Goal: Task Accomplishment & Management: Complete application form

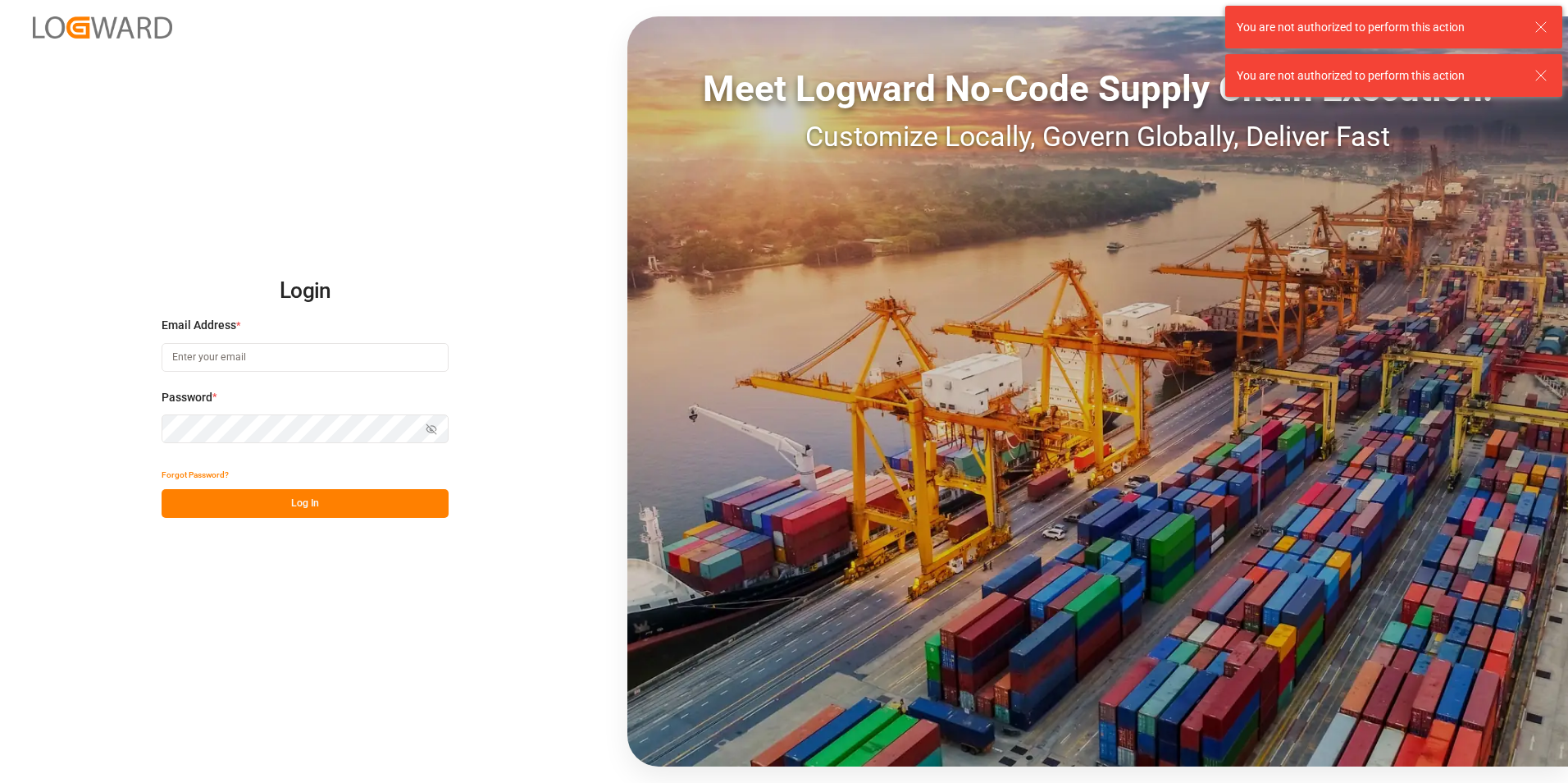
type input "[EMAIL_ADDRESS][DOMAIN_NAME]"
click at [366, 506] on button "Log In" at bounding box center [305, 503] width 287 height 29
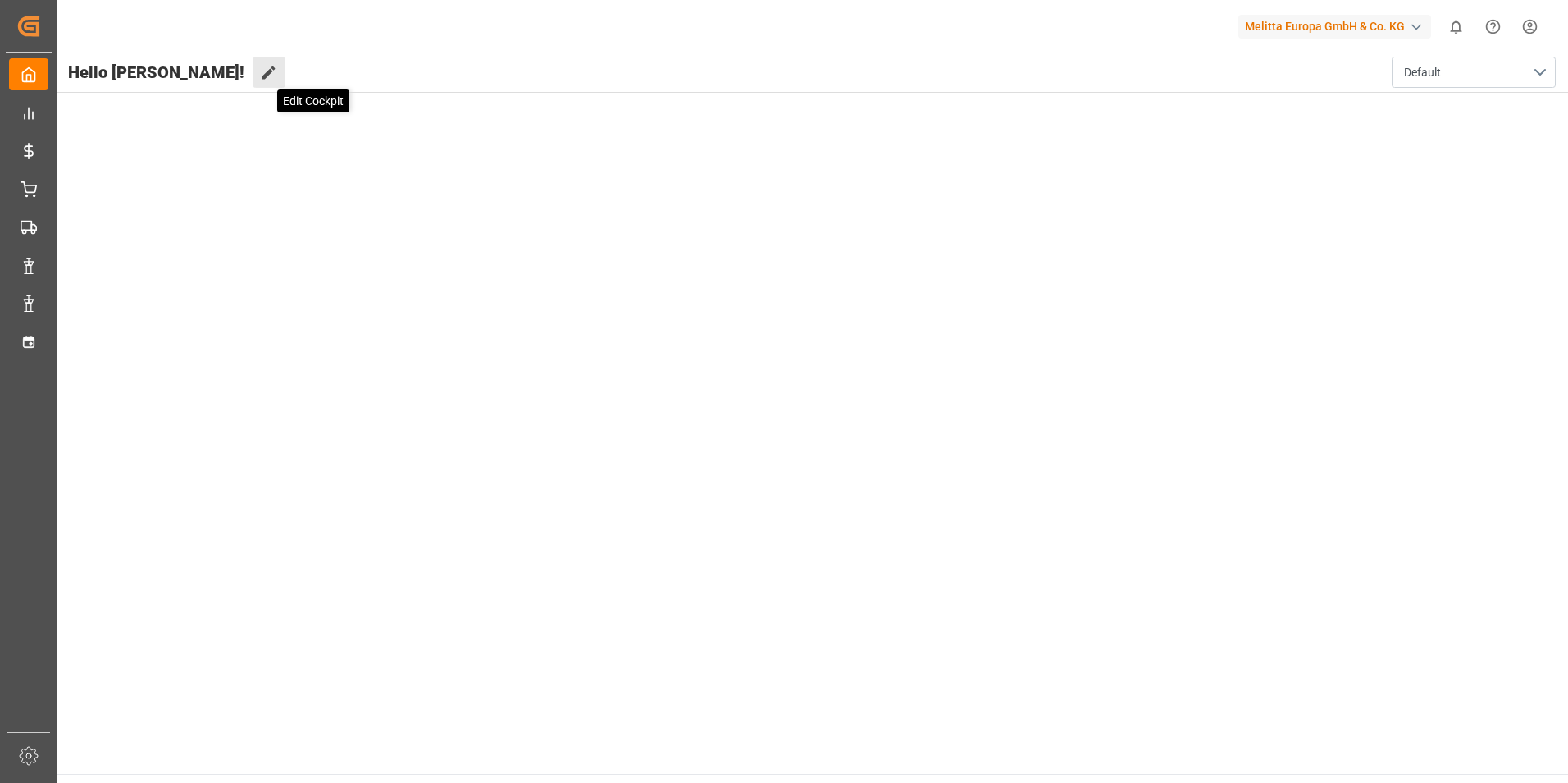
click at [260, 77] on icon at bounding box center [269, 72] width 17 height 17
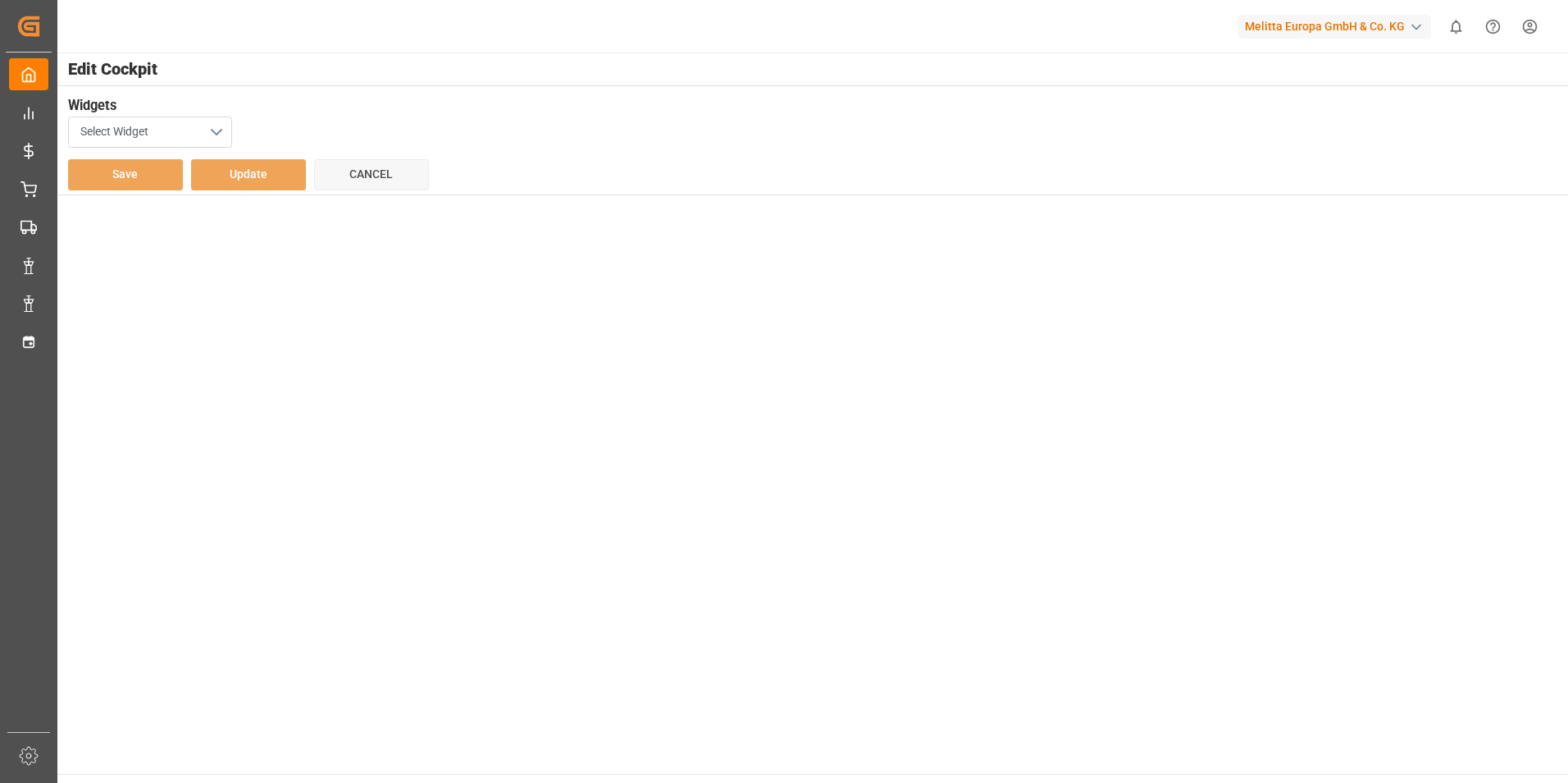
click at [213, 133] on button "Select Widget" at bounding box center [150, 131] width 164 height 31
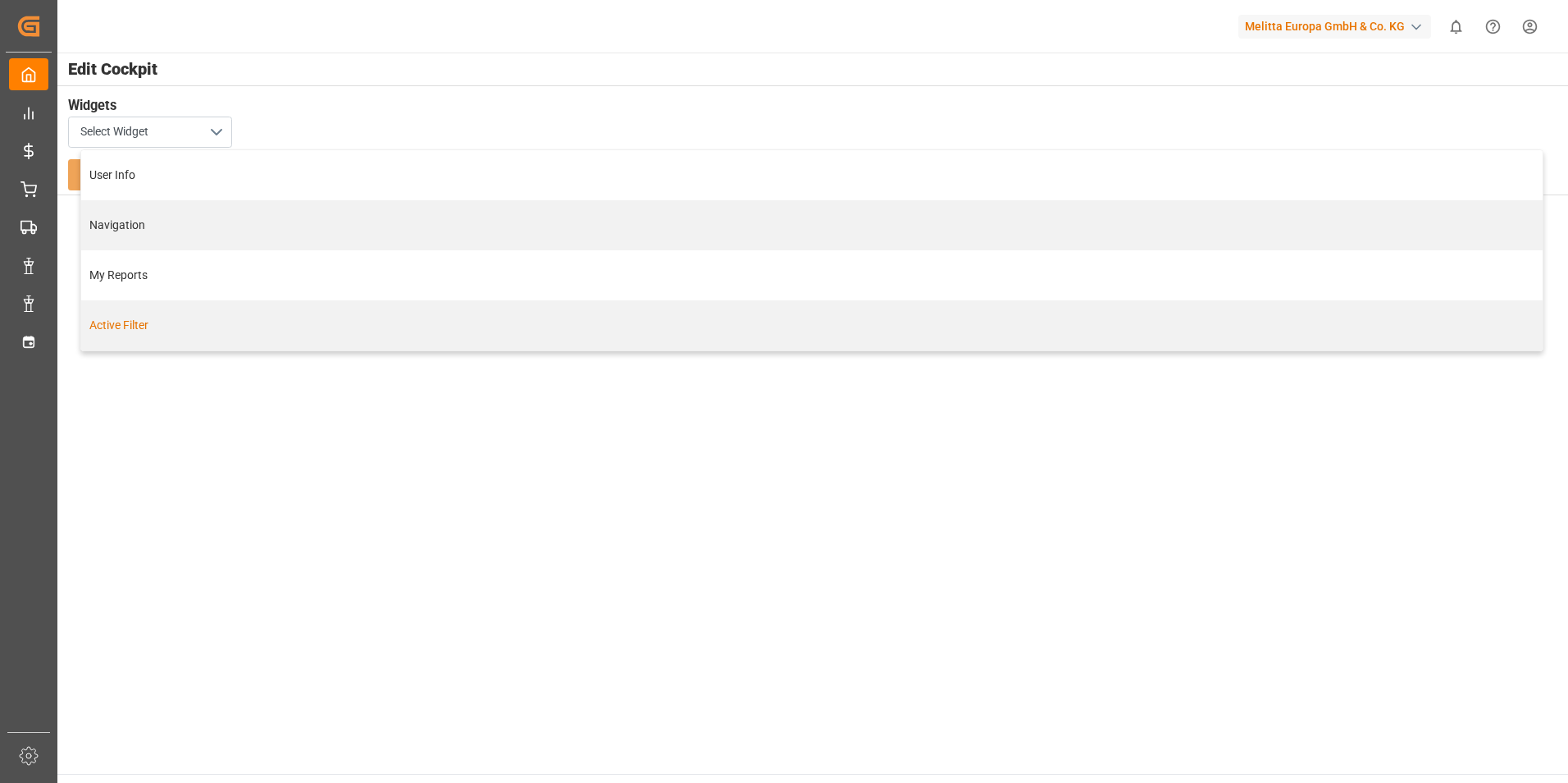
click at [224, 461] on main "Edit Cockpit Widgets Select Widget User Info Navigation My Reports Active Filte…" at bounding box center [813, 413] width 1513 height 721
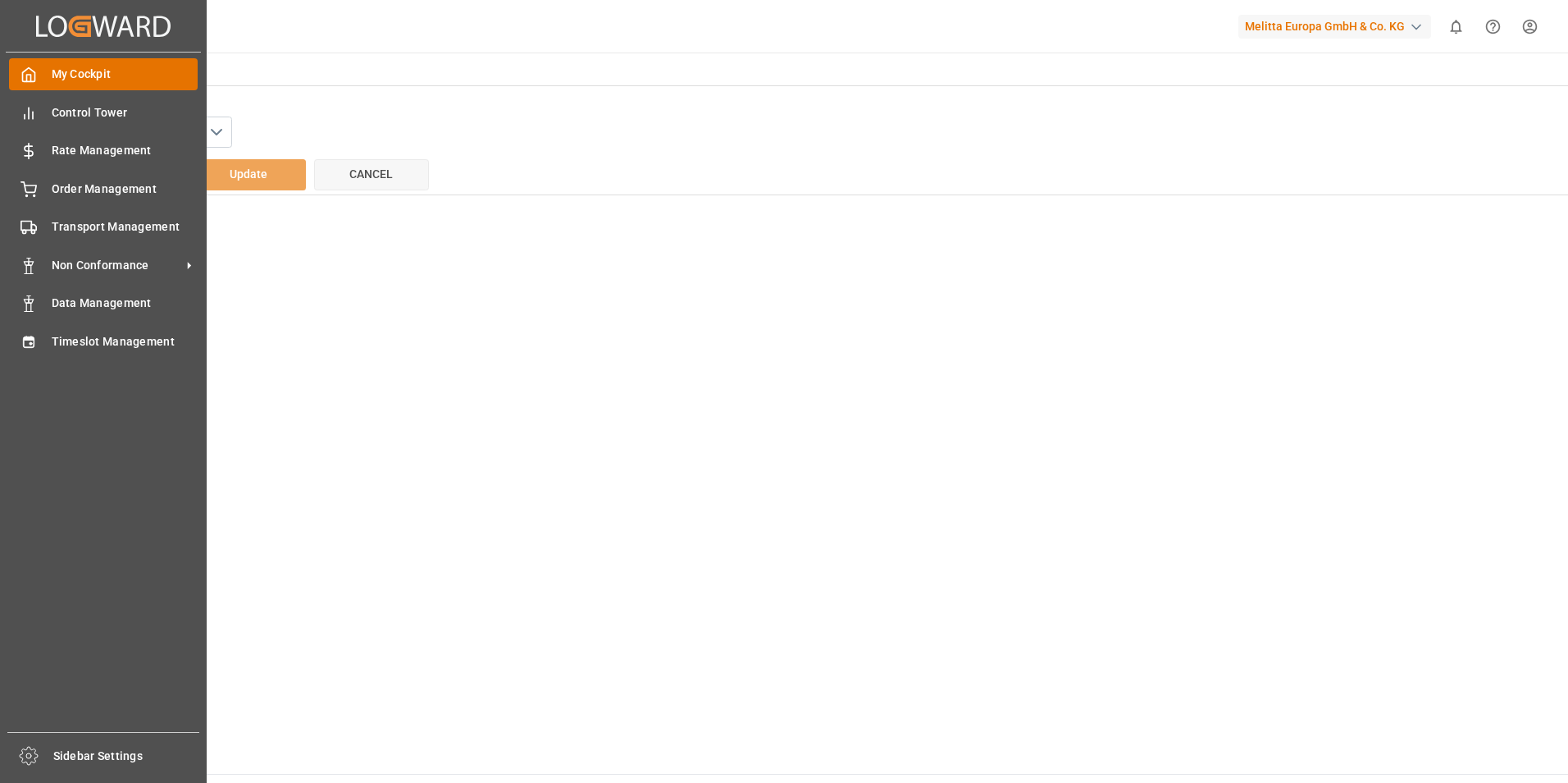
click at [125, 72] on span "My Cockpit" at bounding box center [125, 74] width 147 height 17
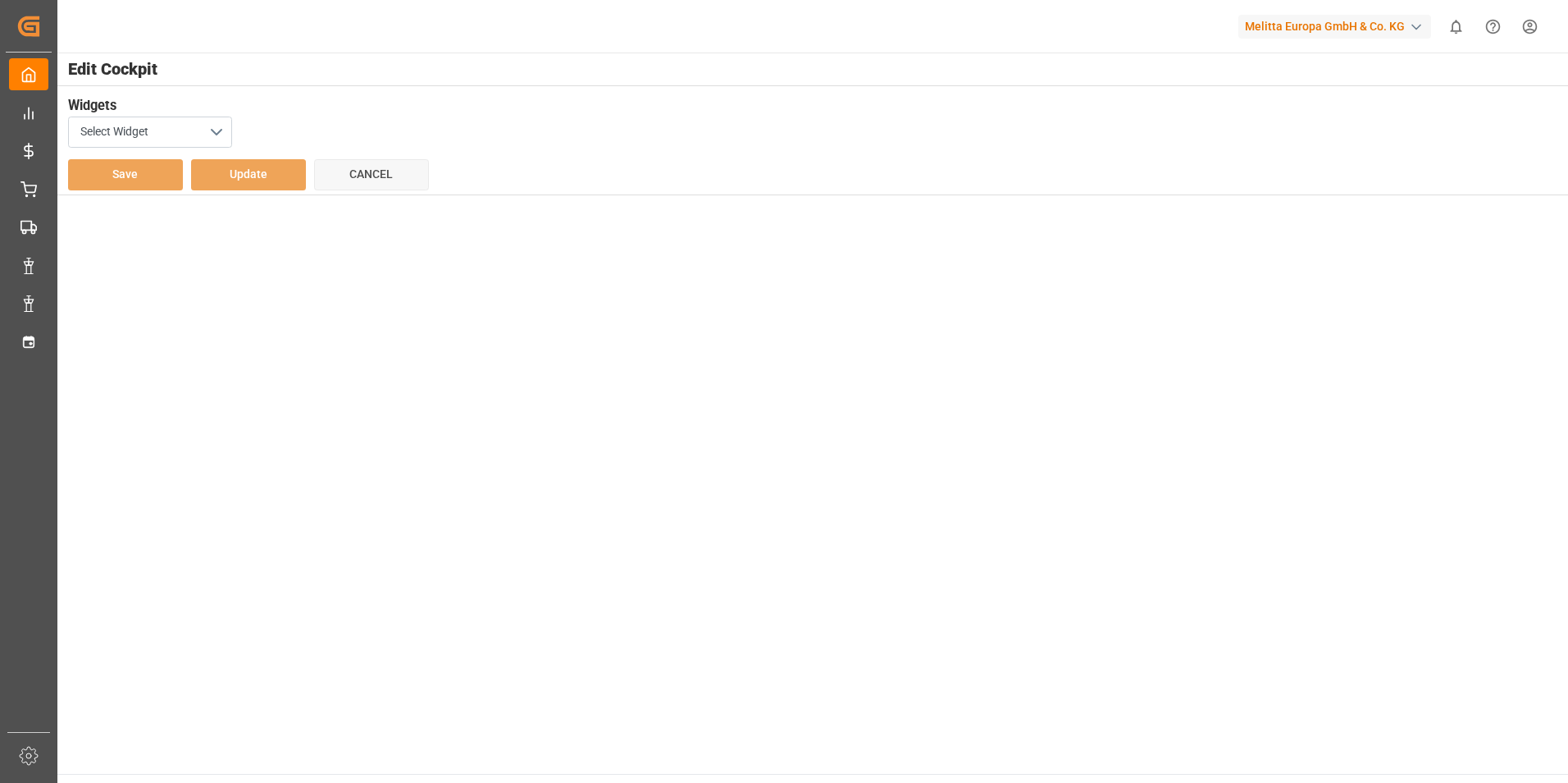
click at [462, 302] on main "Edit Cockpit Widgets Select Widget Save Update Cancel" at bounding box center [813, 413] width 1513 height 721
click at [195, 130] on button "Select Widget" at bounding box center [150, 131] width 164 height 31
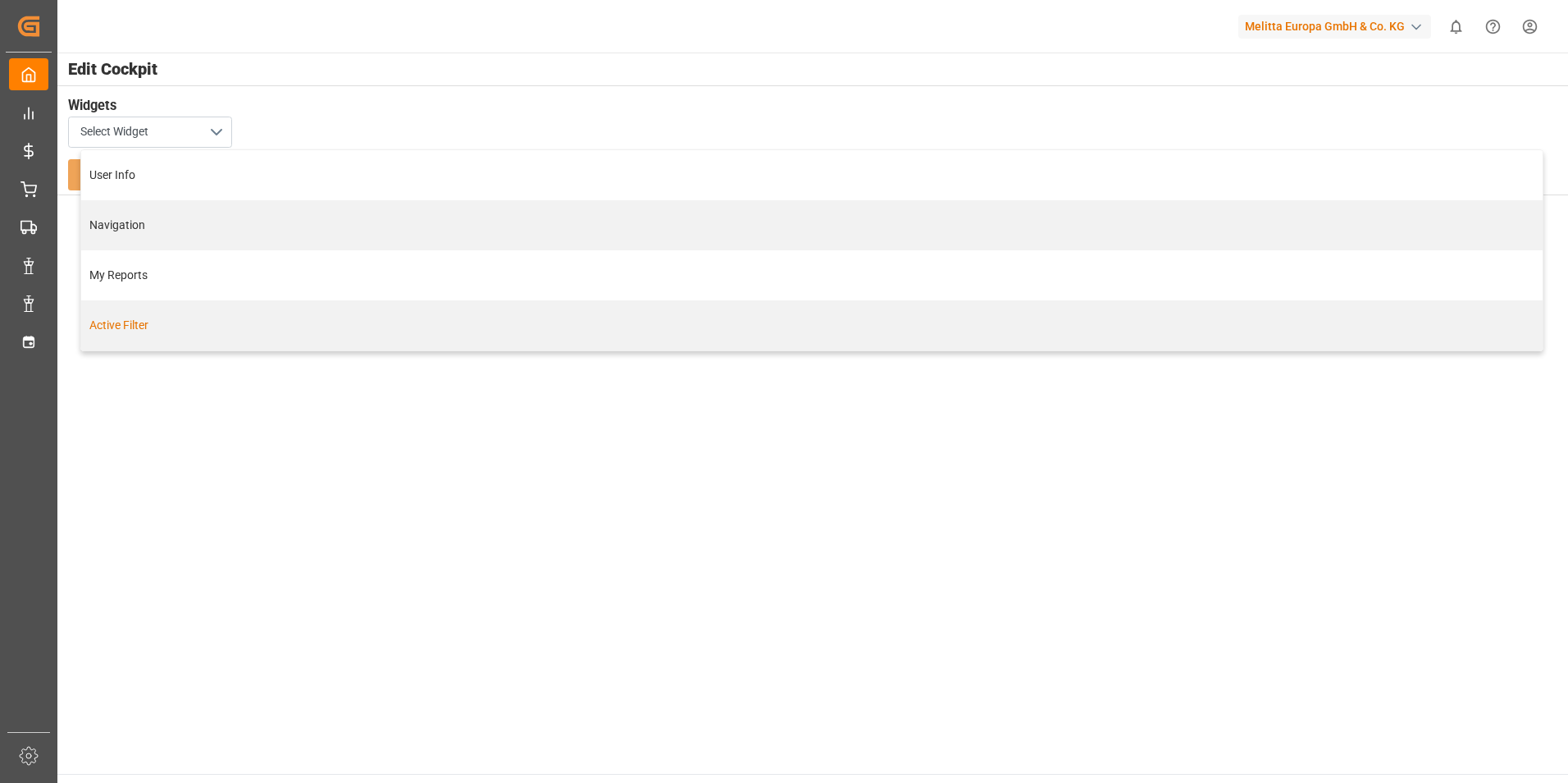
click at [175, 396] on main "Edit Cockpit Widgets Select Widget User Info Navigation My Reports Active Filte…" at bounding box center [813, 413] width 1513 height 721
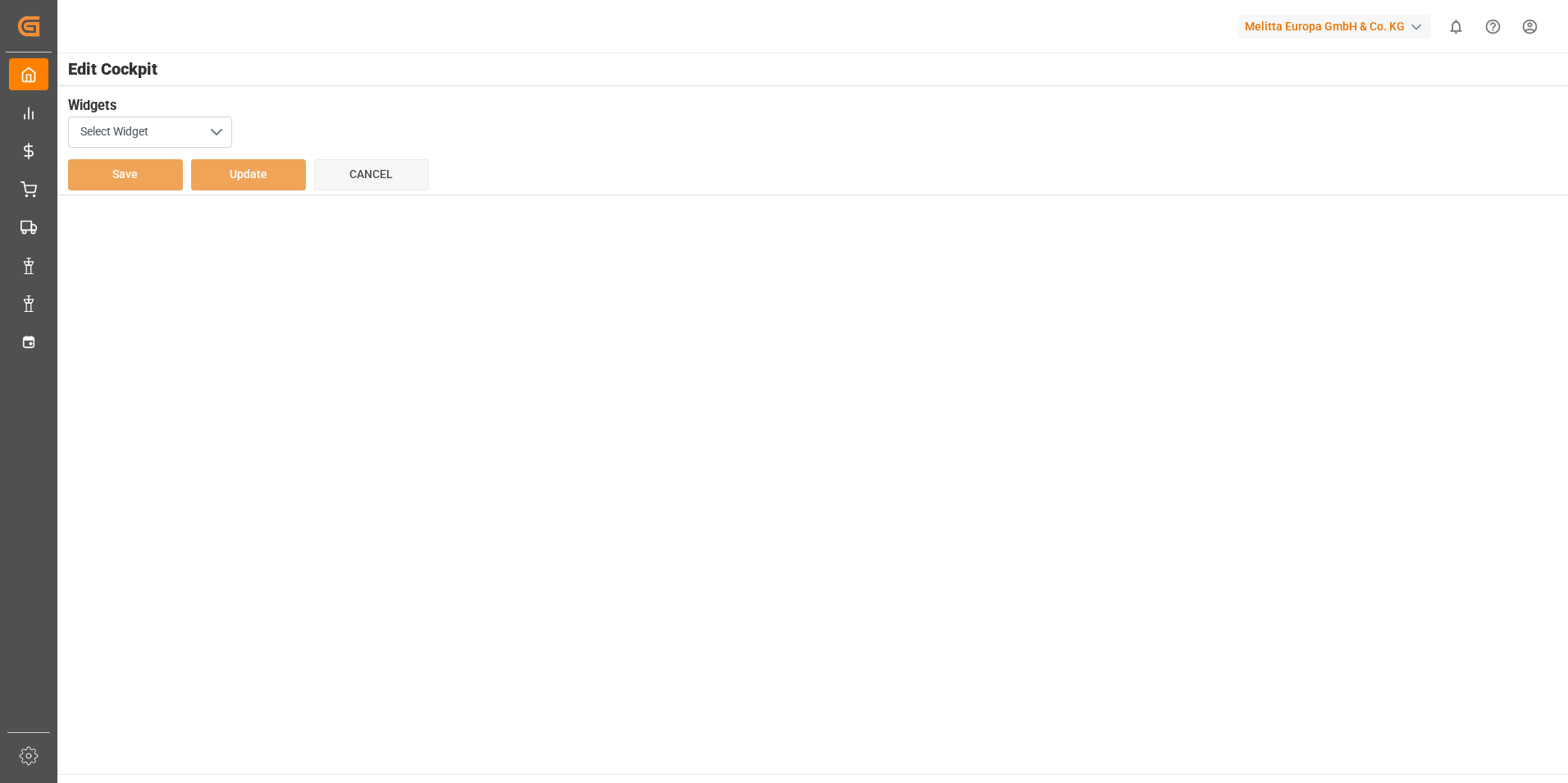
click at [1392, 27] on div "Melitta Europa GmbH & Co. KG" at bounding box center [1335, 26] width 193 height 23
click at [1307, 109] on span "Melitta Europa GmbH & Co. KG" at bounding box center [1329, 104] width 160 height 17
click at [1005, 165] on div "Save Update Cancel" at bounding box center [812, 174] width 1487 height 31
click at [491, 121] on div "Select Widget" at bounding box center [812, 131] width 1487 height 31
click at [399, 178] on button "Cancel" at bounding box center [372, 174] width 115 height 31
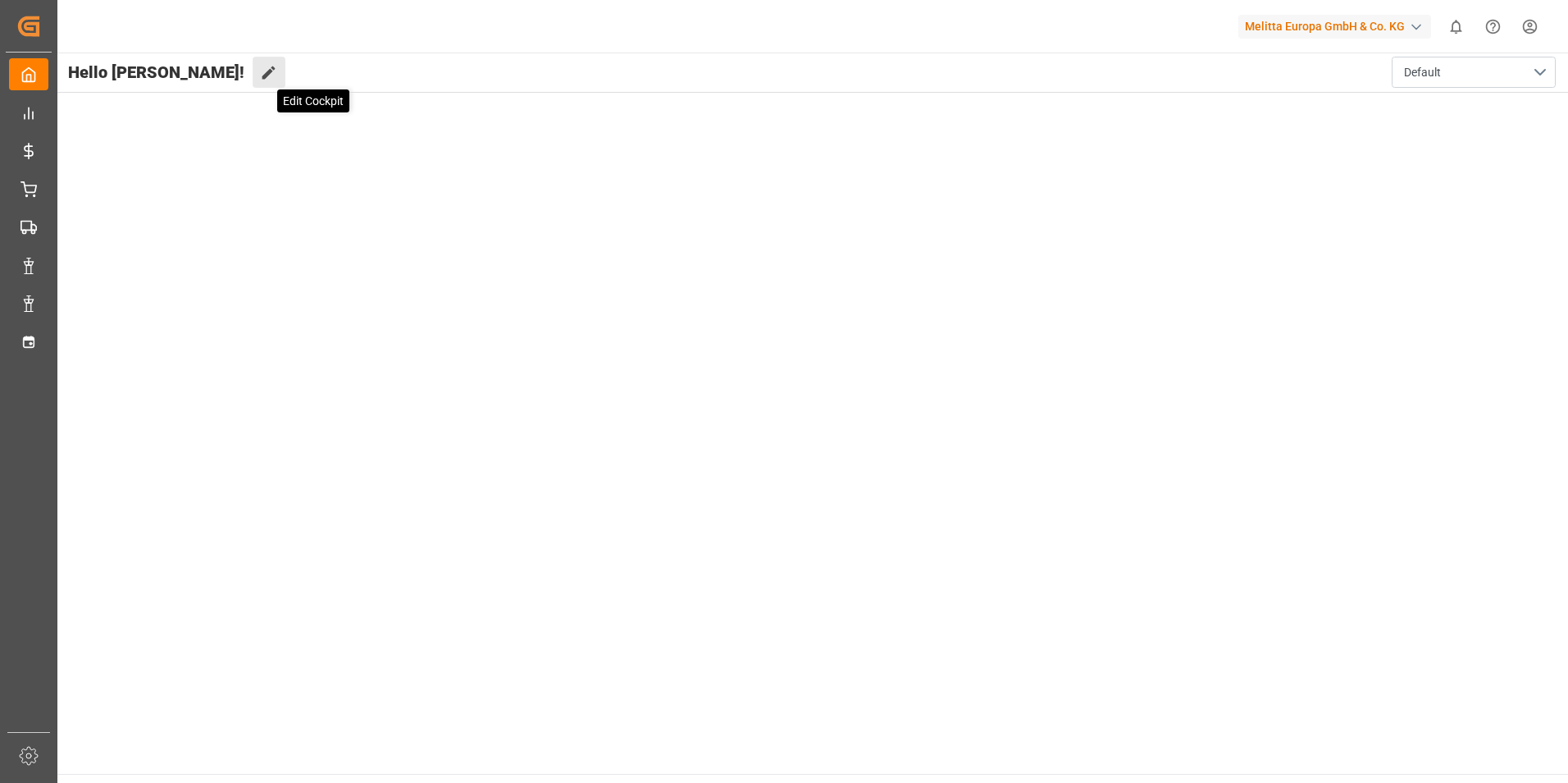
click at [260, 77] on icon at bounding box center [269, 72] width 17 height 17
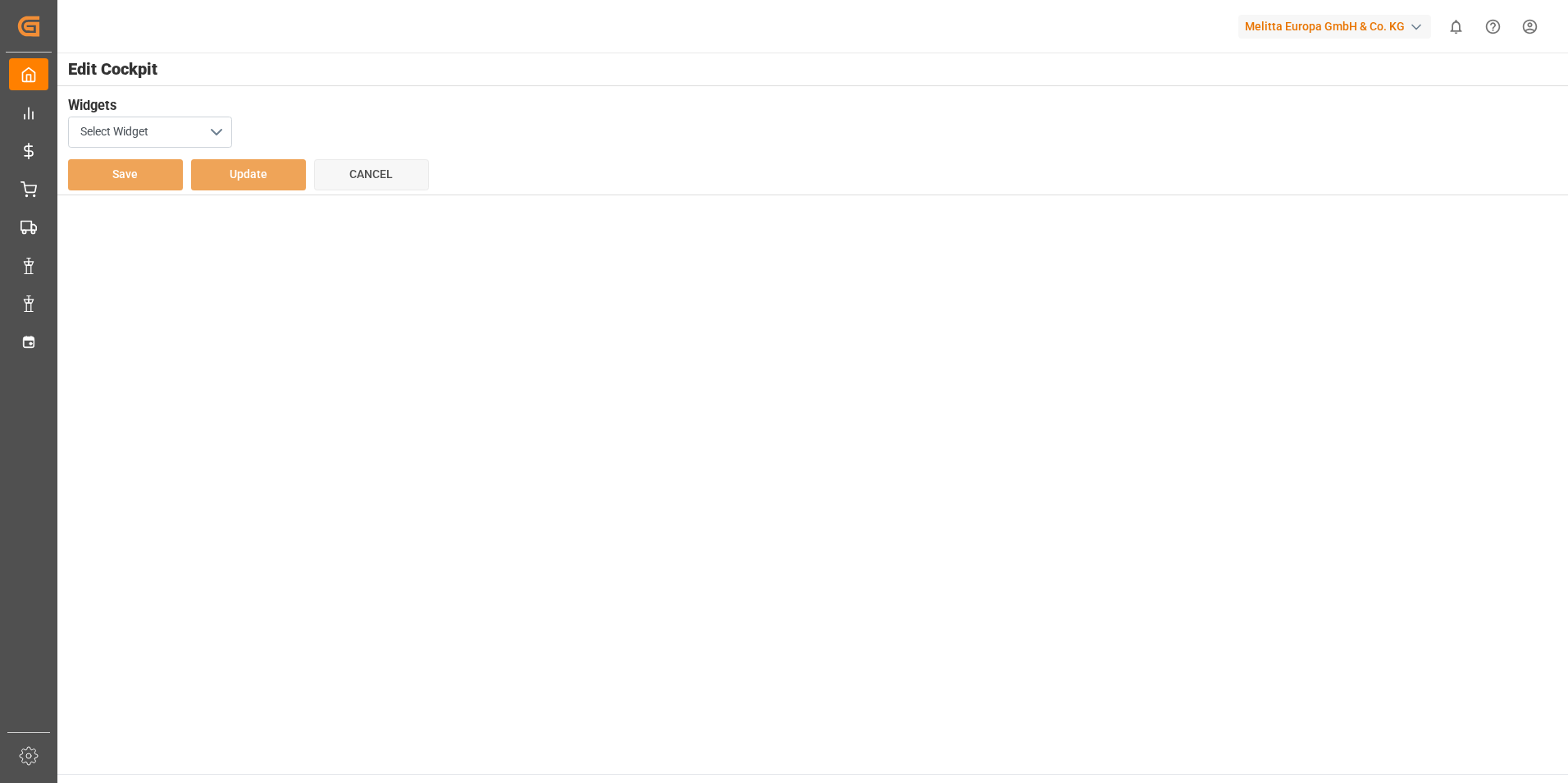
click at [343, 84] on div "Edit Cockpit" at bounding box center [813, 68] width 1513 height 33
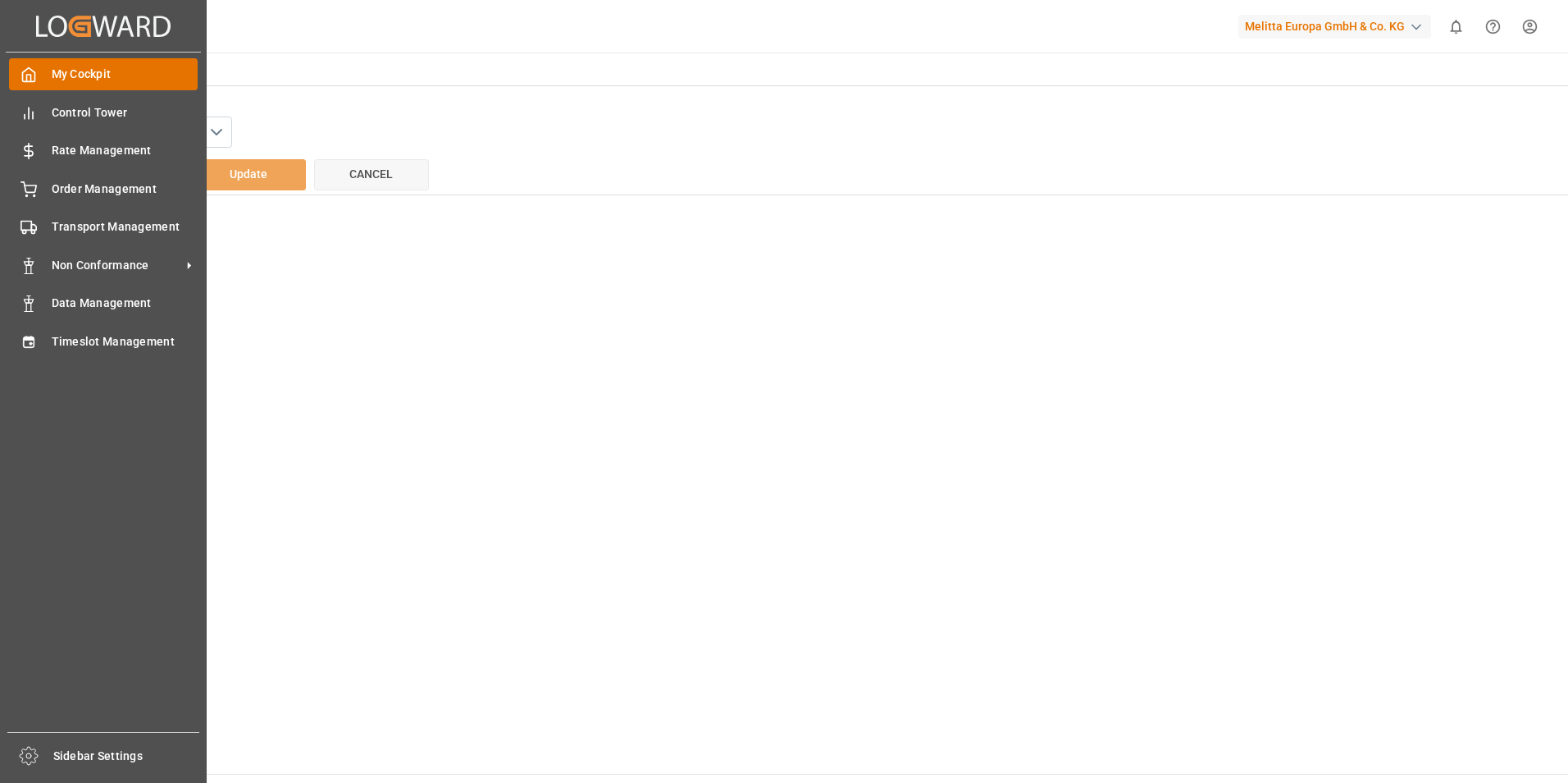
click at [107, 80] on span "My Cockpit" at bounding box center [125, 74] width 147 height 17
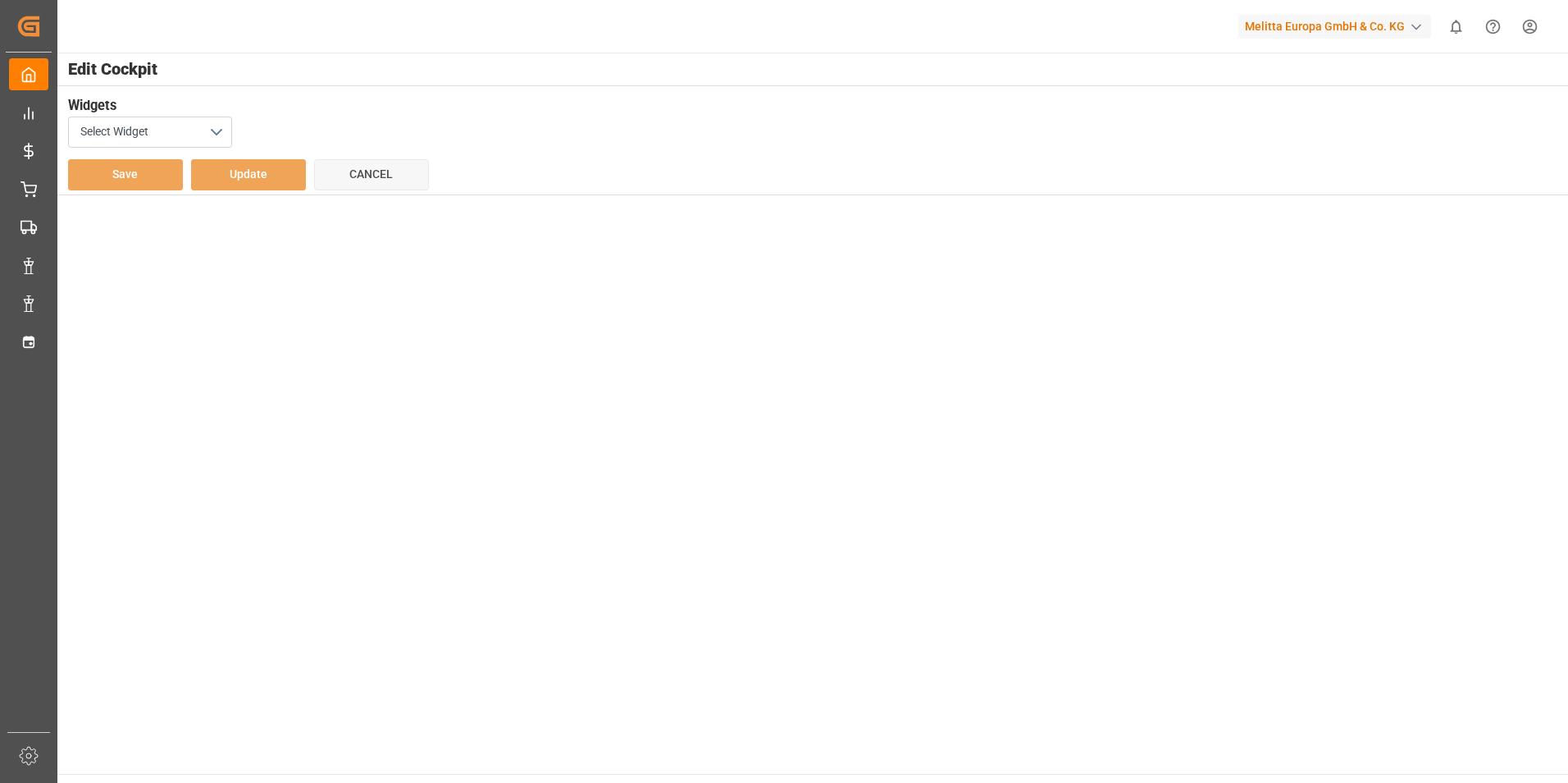
click at [441, 73] on span "Edit Cockpit" at bounding box center [812, 68] width 1487 height 24
click at [407, 126] on div "Select Widget" at bounding box center [812, 131] width 1487 height 31
click at [222, 124] on button "Select Widget" at bounding box center [150, 131] width 164 height 31
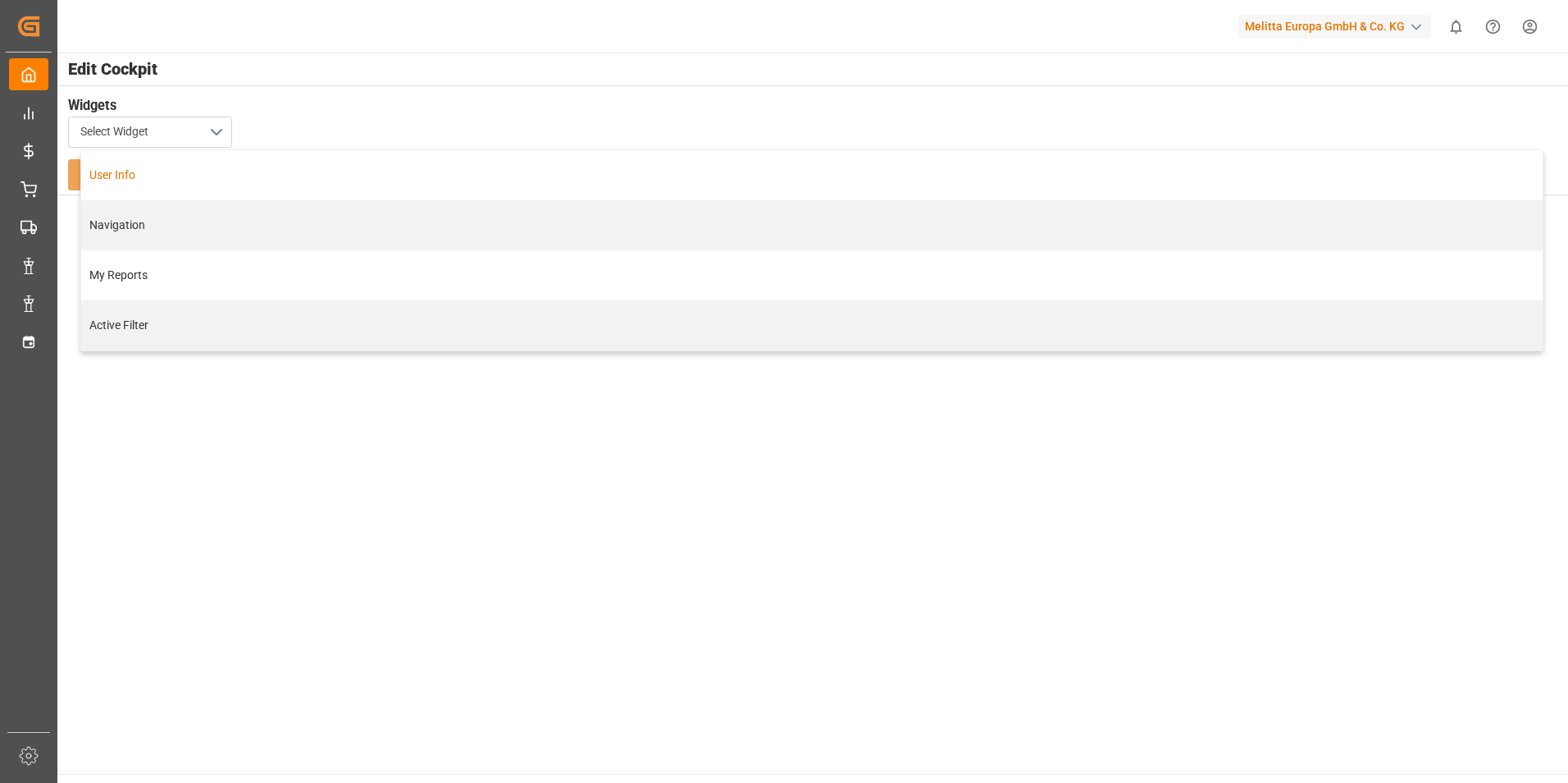
click at [191, 176] on div "User Info" at bounding box center [811, 175] width 1444 height 17
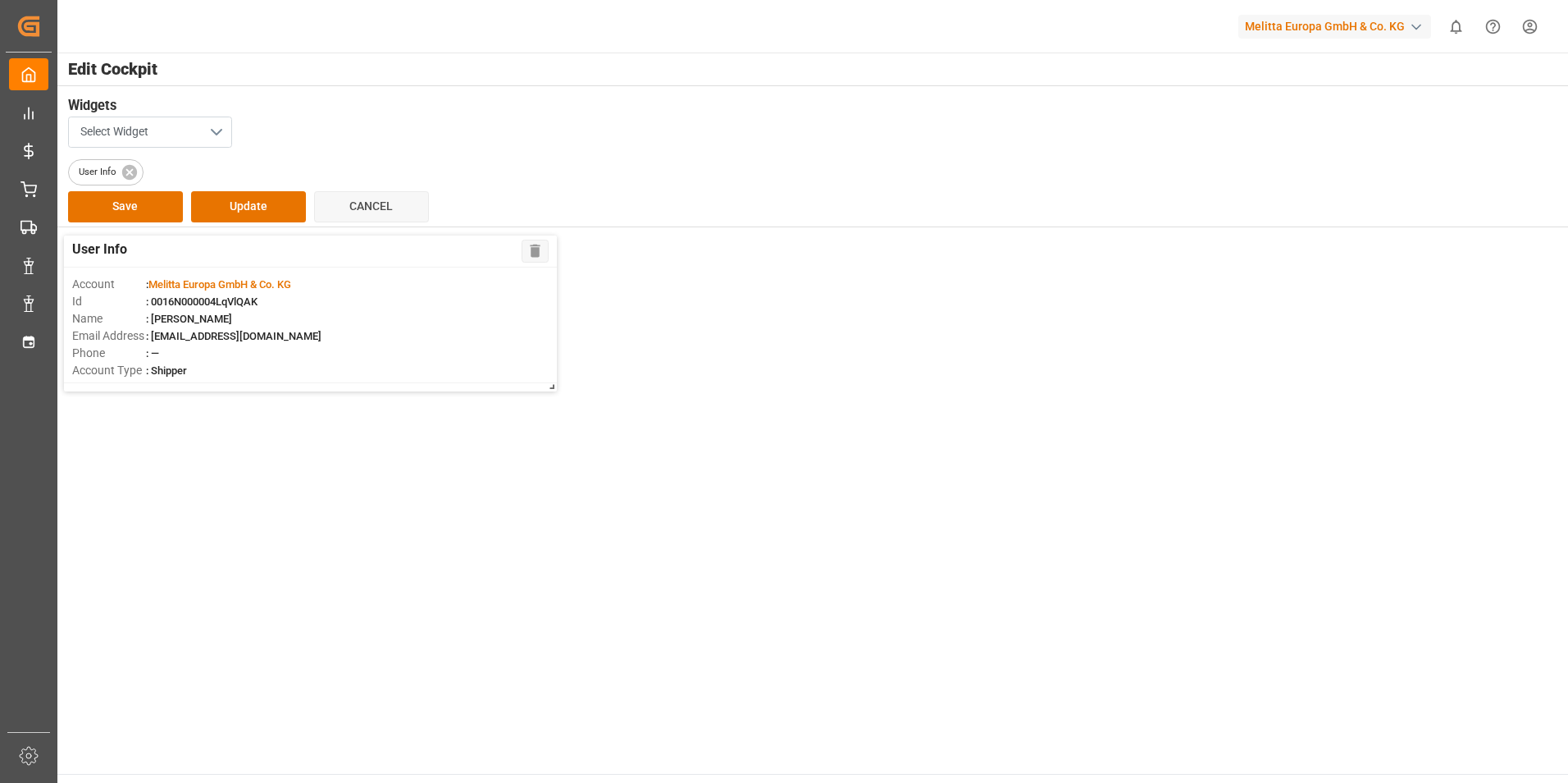
click at [205, 137] on button "Select Widget" at bounding box center [150, 131] width 164 height 31
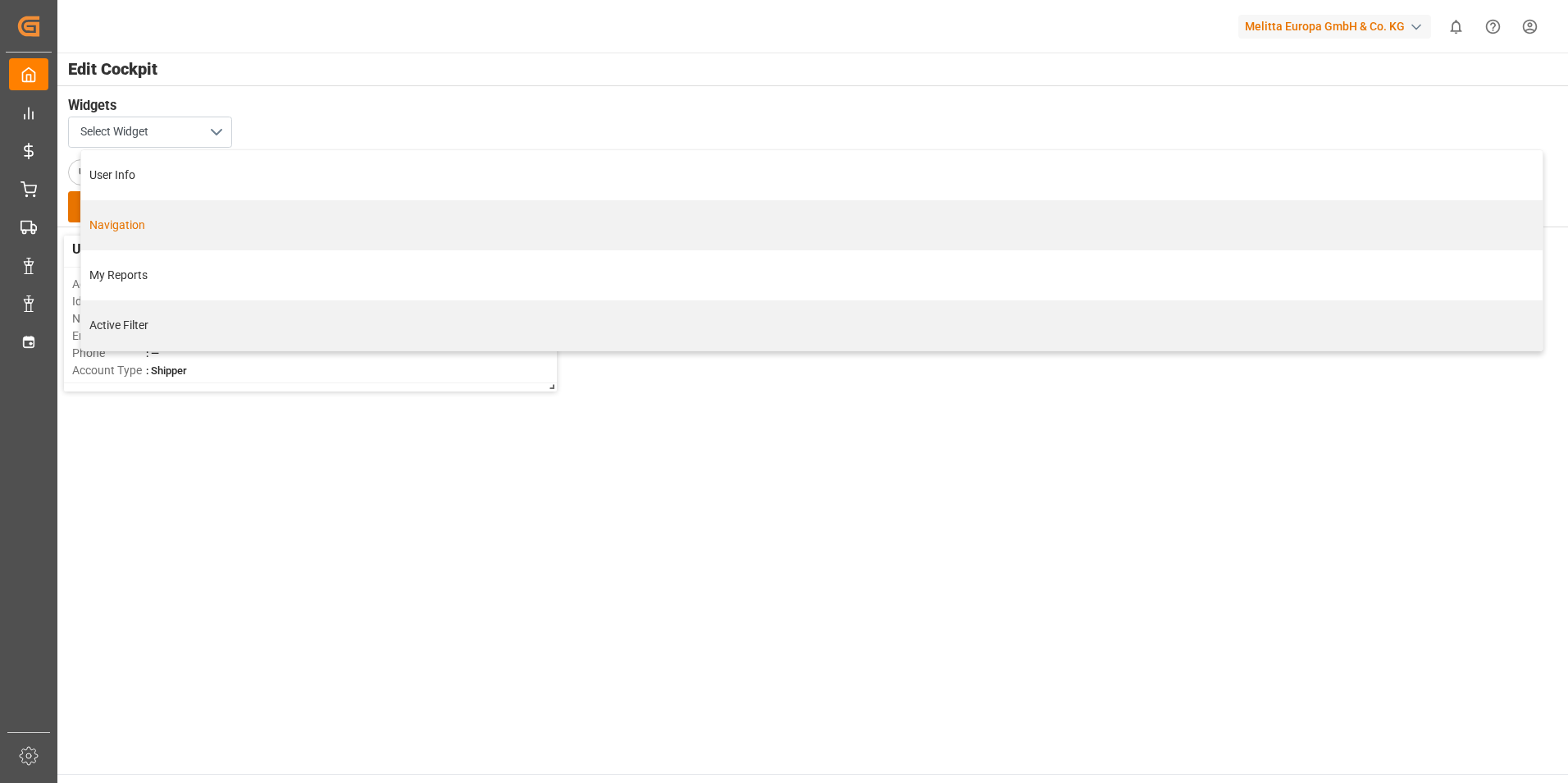
click at [133, 235] on div "Navigation" at bounding box center [812, 225] width 1461 height 50
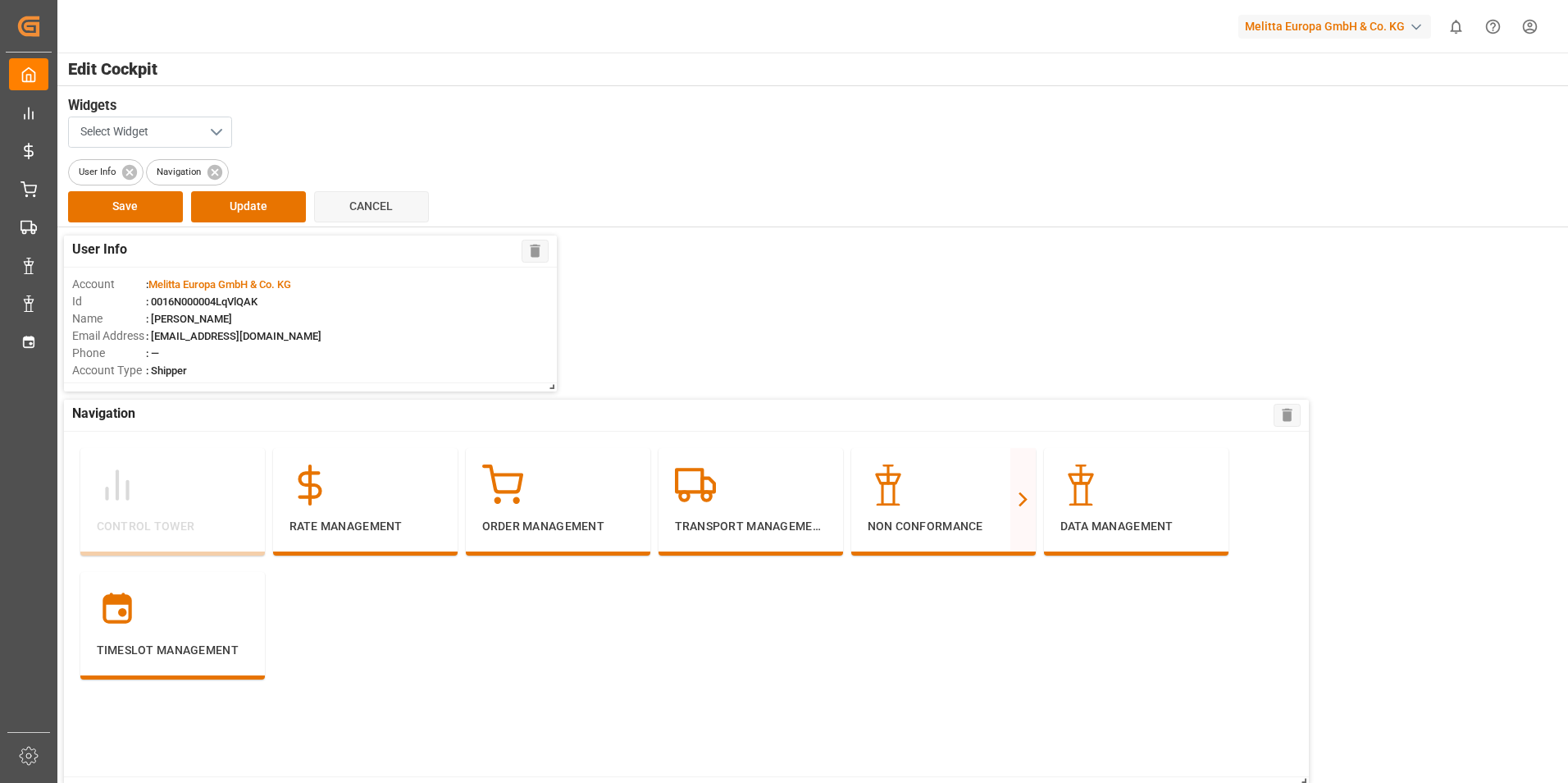
click at [215, 131] on button "Select Widget" at bounding box center [150, 131] width 164 height 31
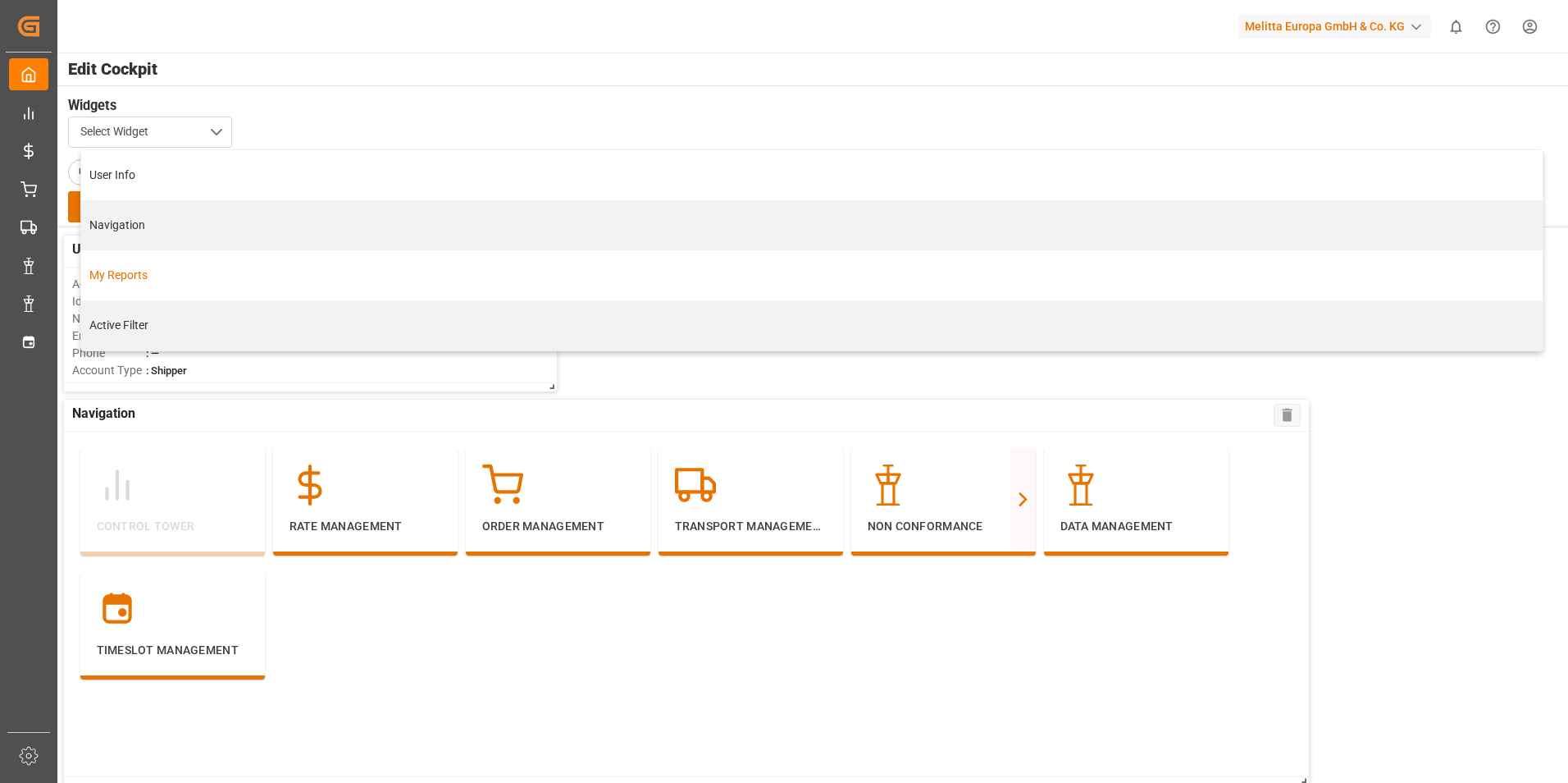
click at [168, 279] on div "My Reports" at bounding box center [811, 275] width 1444 height 17
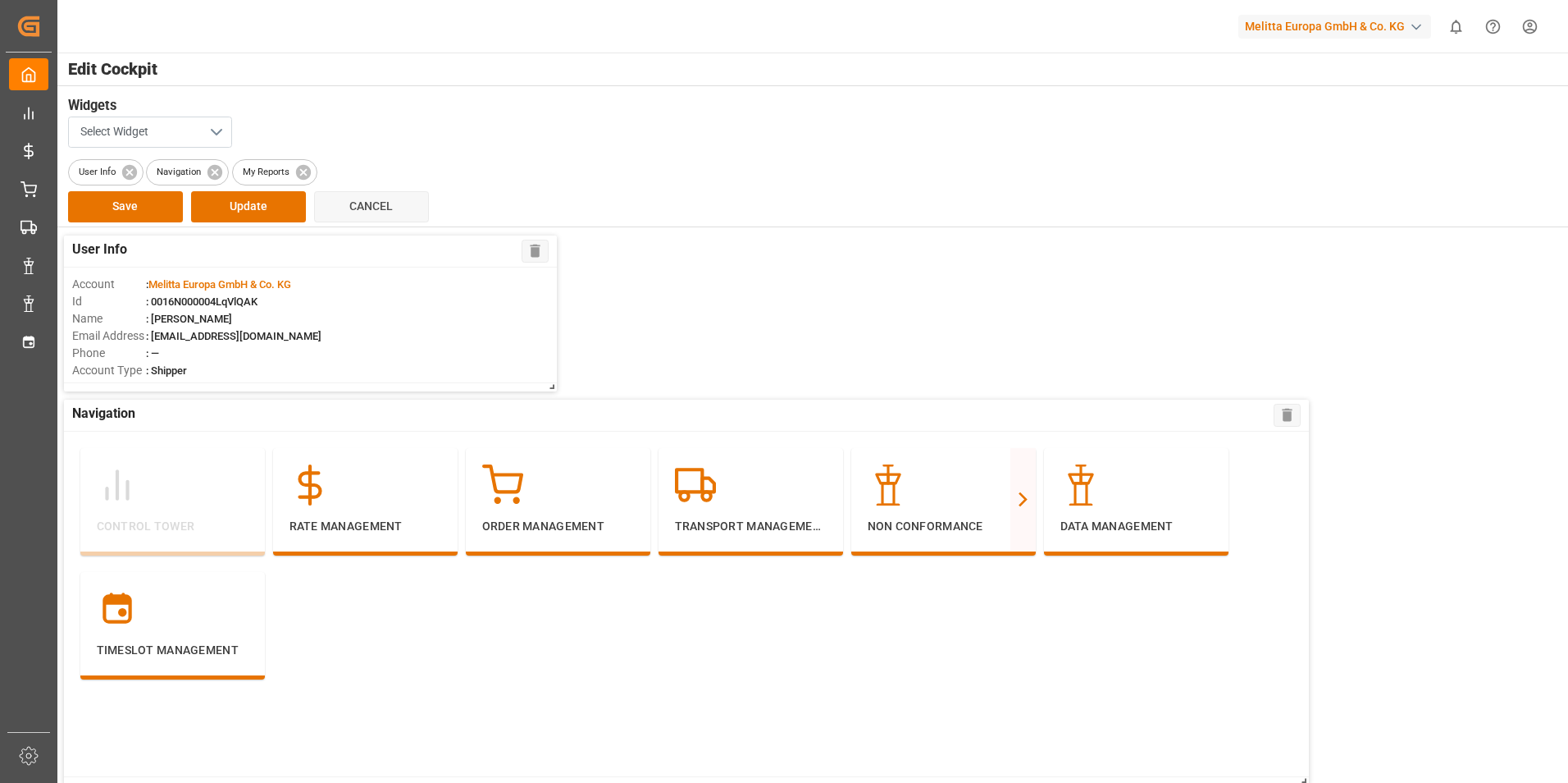
click at [222, 126] on button "Select Widget" at bounding box center [150, 131] width 164 height 31
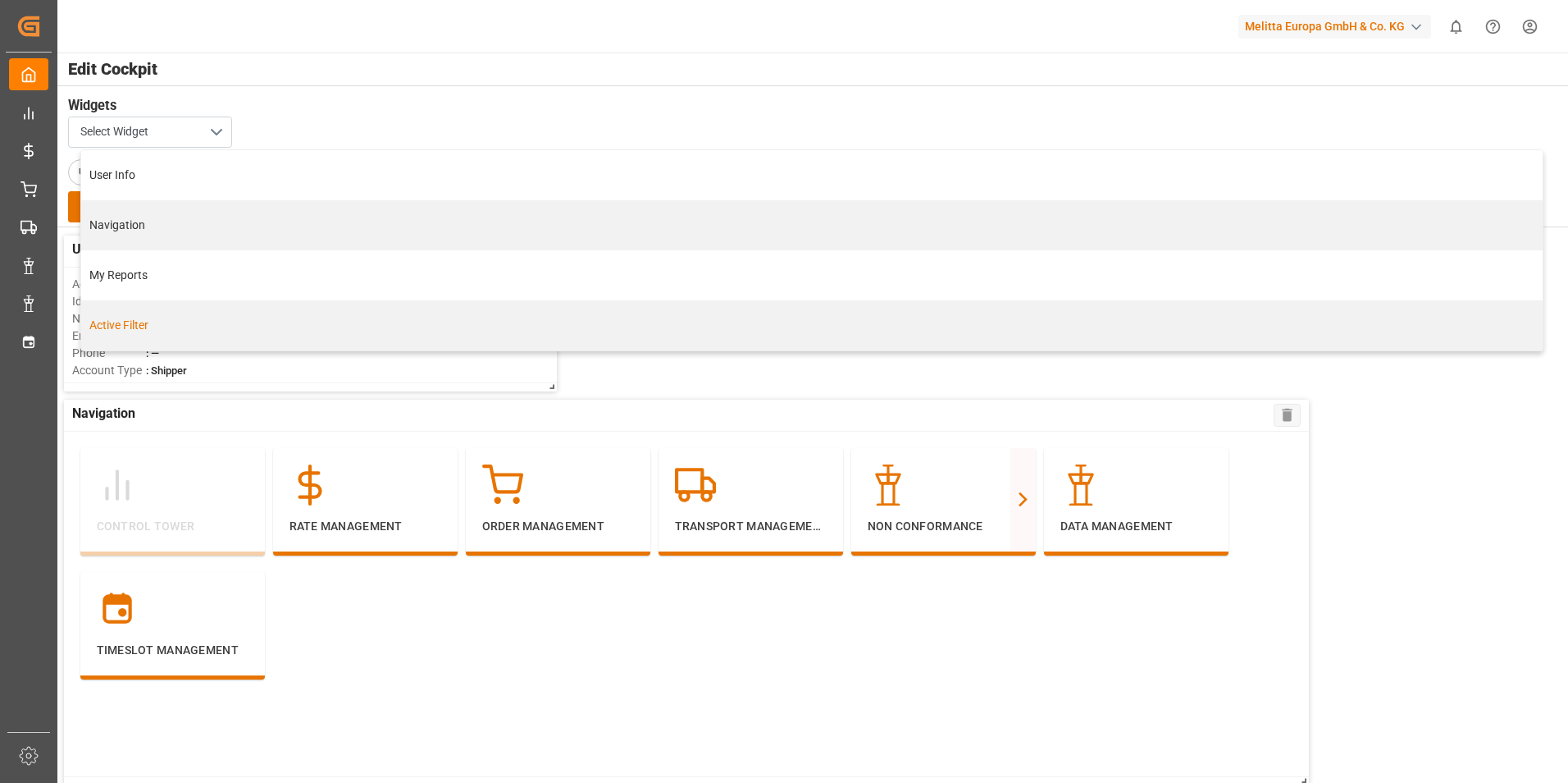
click at [149, 337] on div "Active Filter" at bounding box center [812, 325] width 1461 height 50
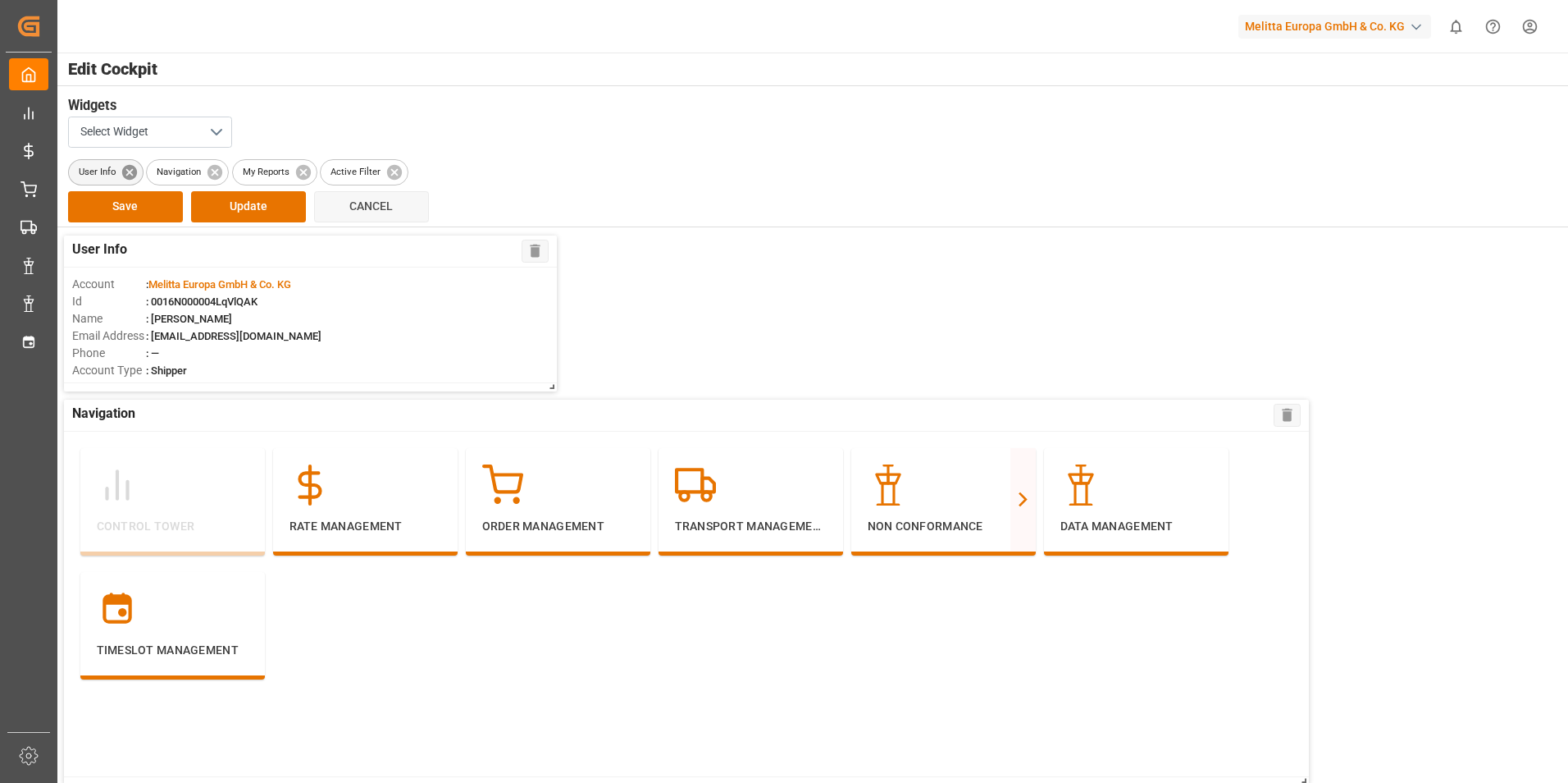
click at [134, 174] on icon at bounding box center [129, 171] width 15 height 15
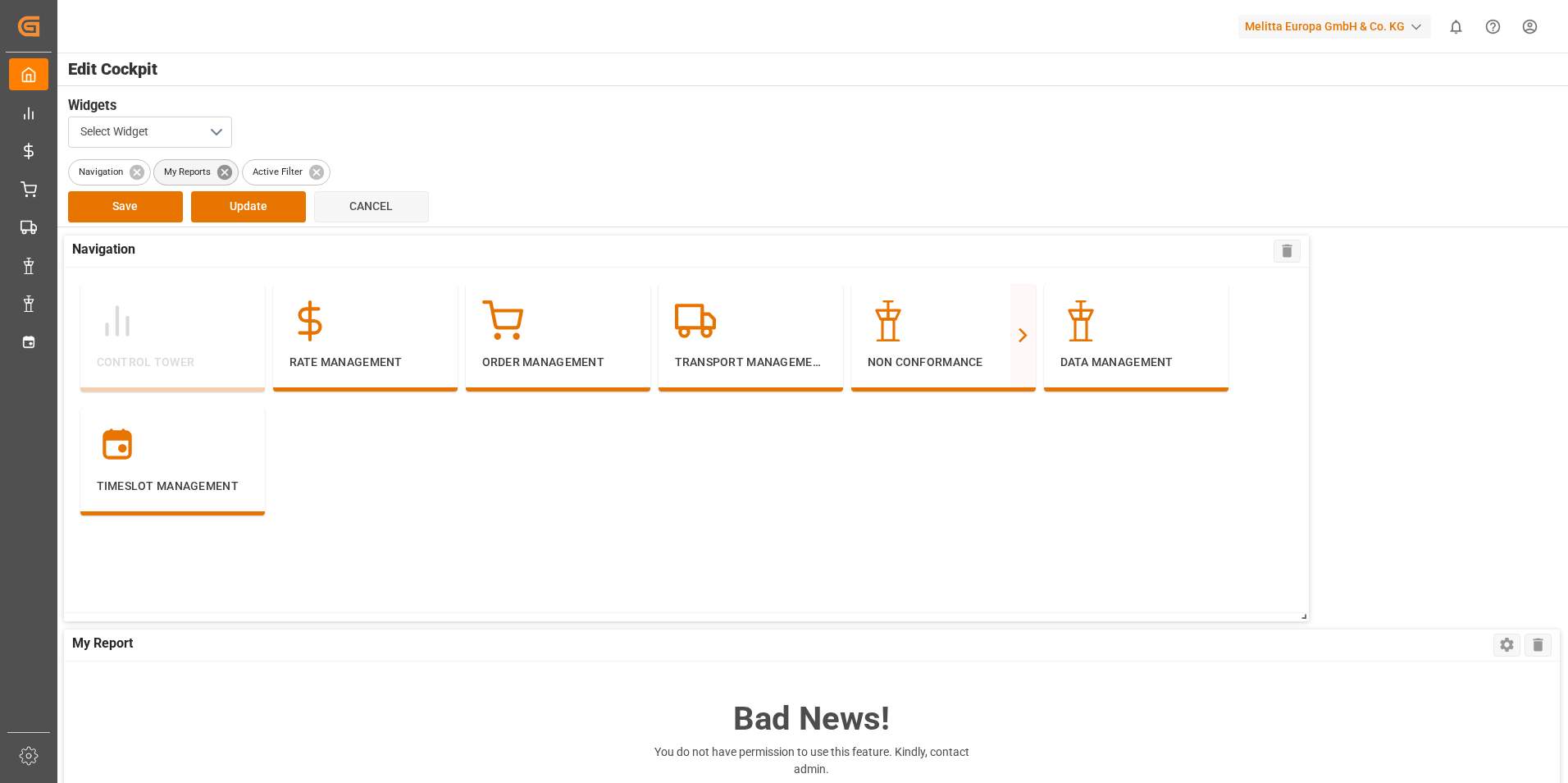
click at [227, 170] on icon at bounding box center [224, 171] width 18 height 18
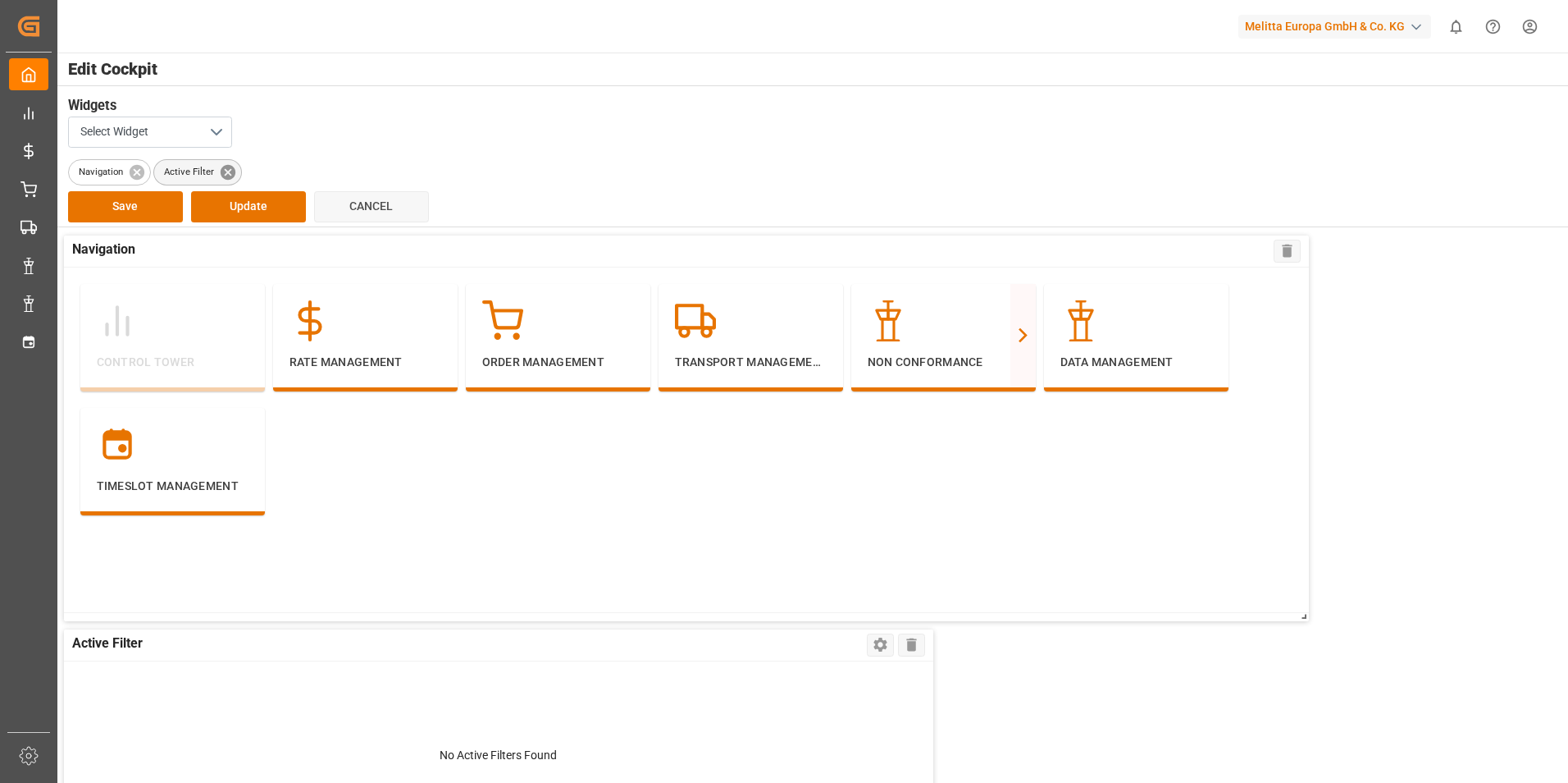
click at [224, 175] on icon at bounding box center [228, 171] width 15 height 15
click at [136, 175] on icon at bounding box center [137, 171] width 15 height 15
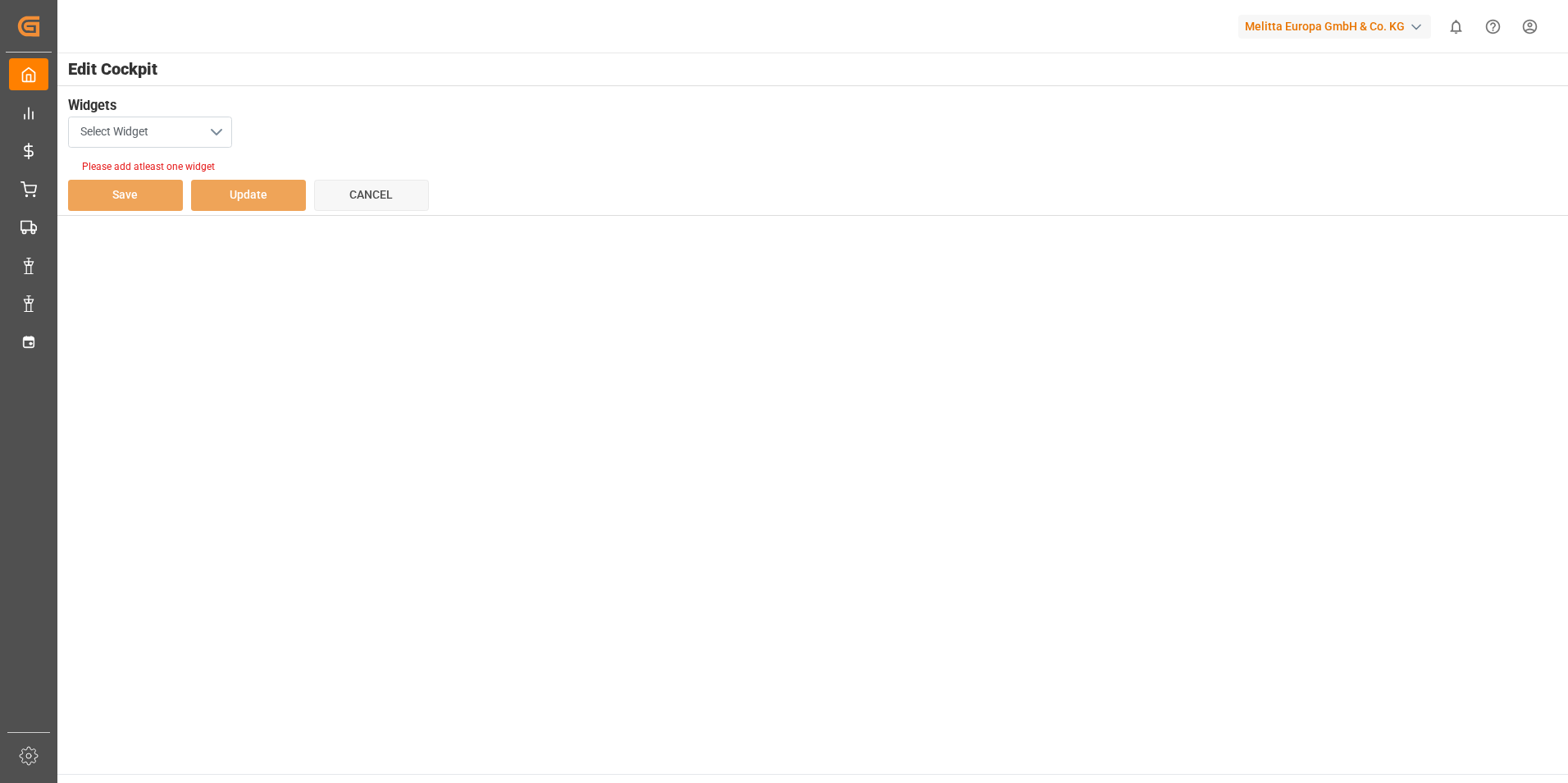
click at [206, 119] on button "Select Widget" at bounding box center [150, 131] width 164 height 31
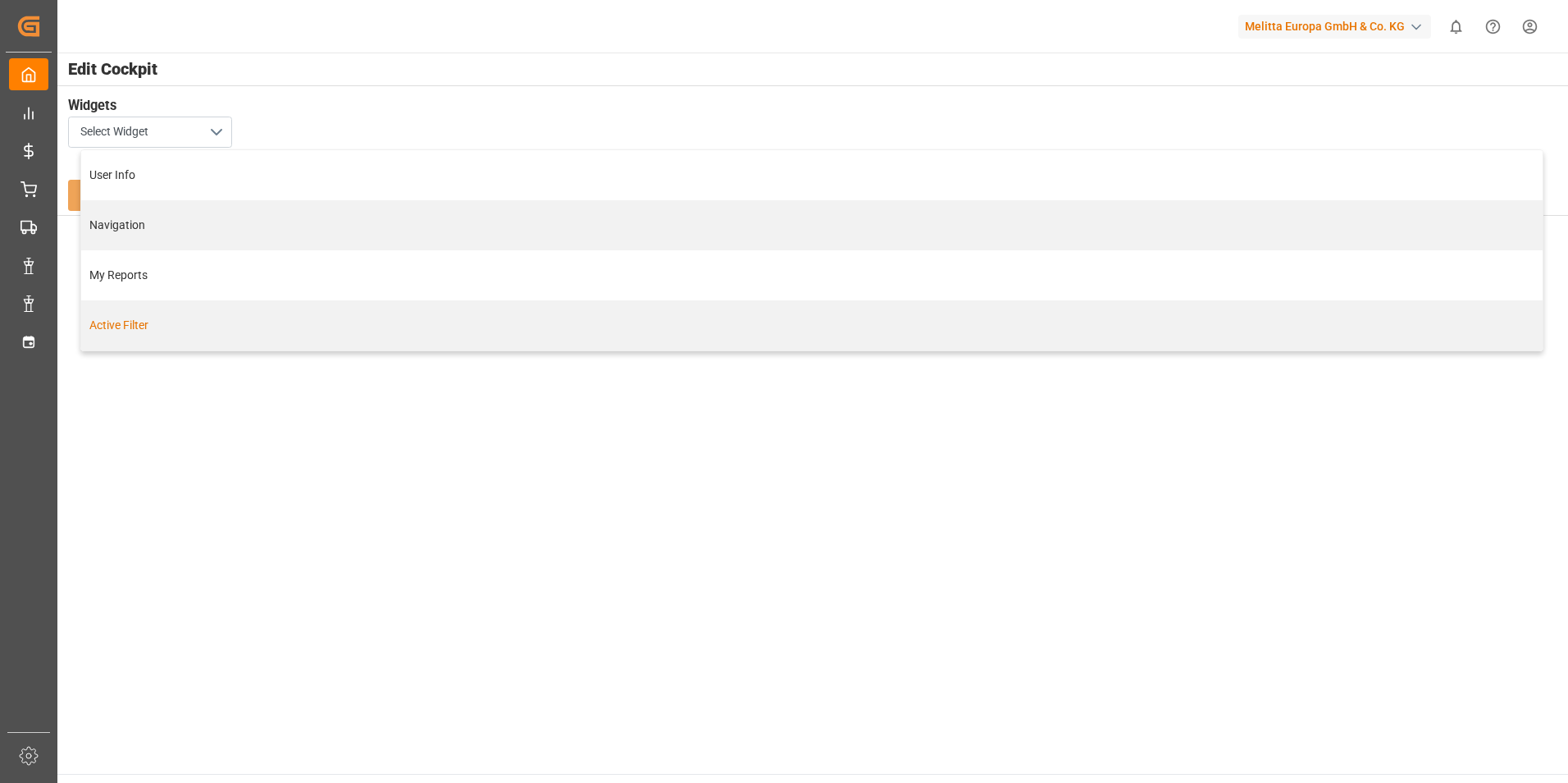
click at [148, 326] on div "Active Filter" at bounding box center [811, 325] width 1444 height 17
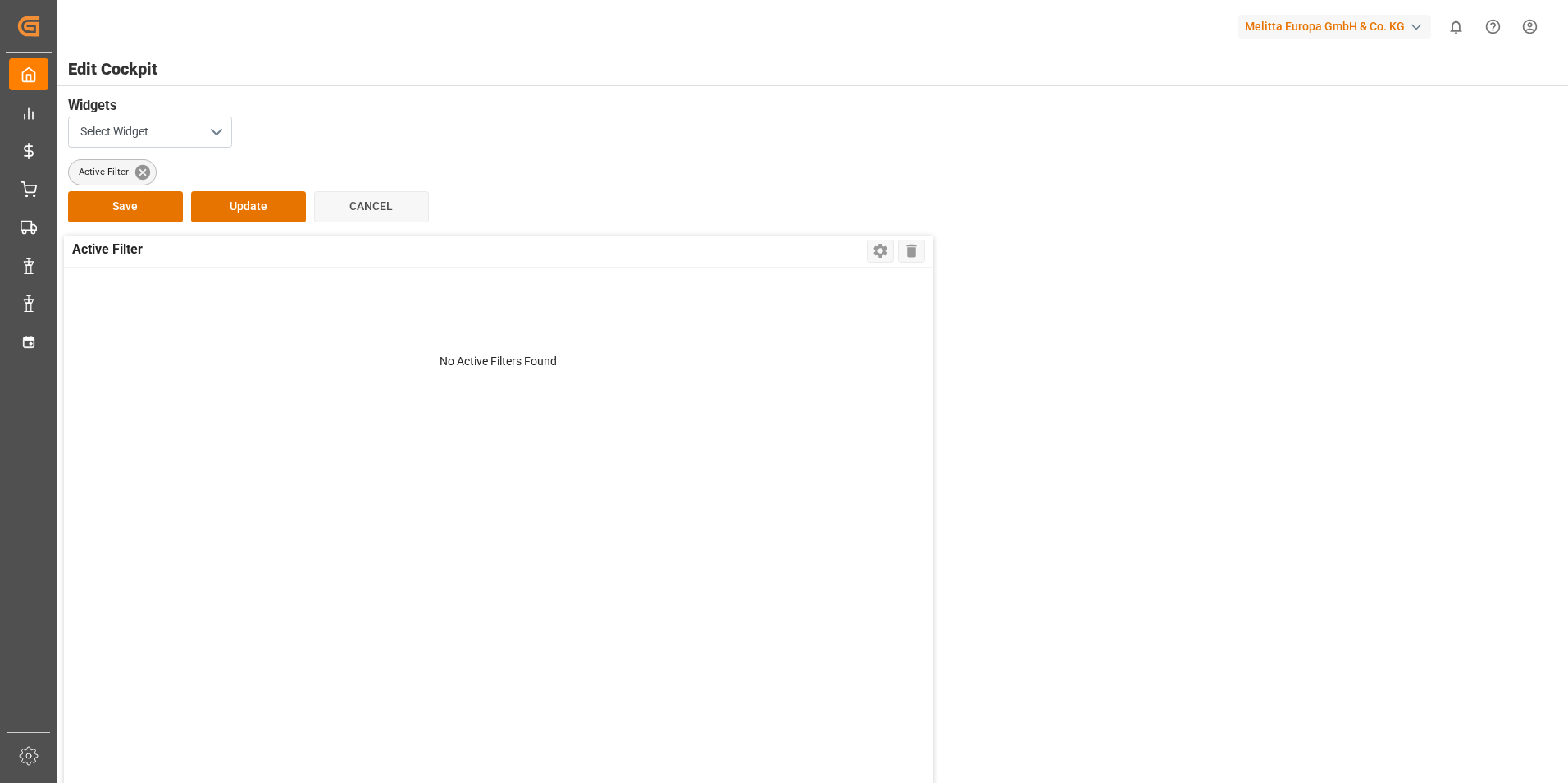
click at [135, 170] on icon at bounding box center [142, 171] width 15 height 15
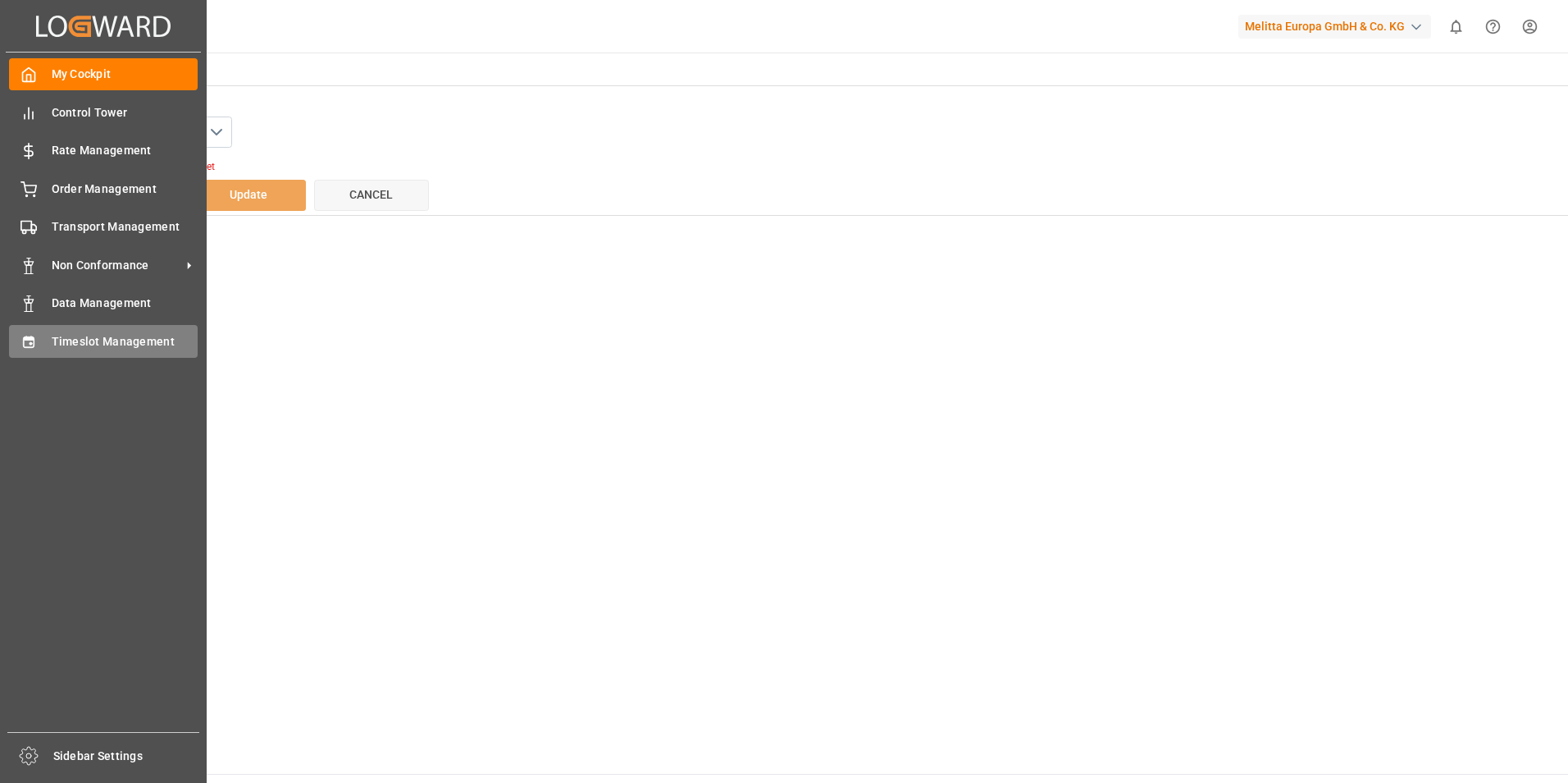
click at [133, 334] on span "Timeslot Management" at bounding box center [125, 342] width 147 height 17
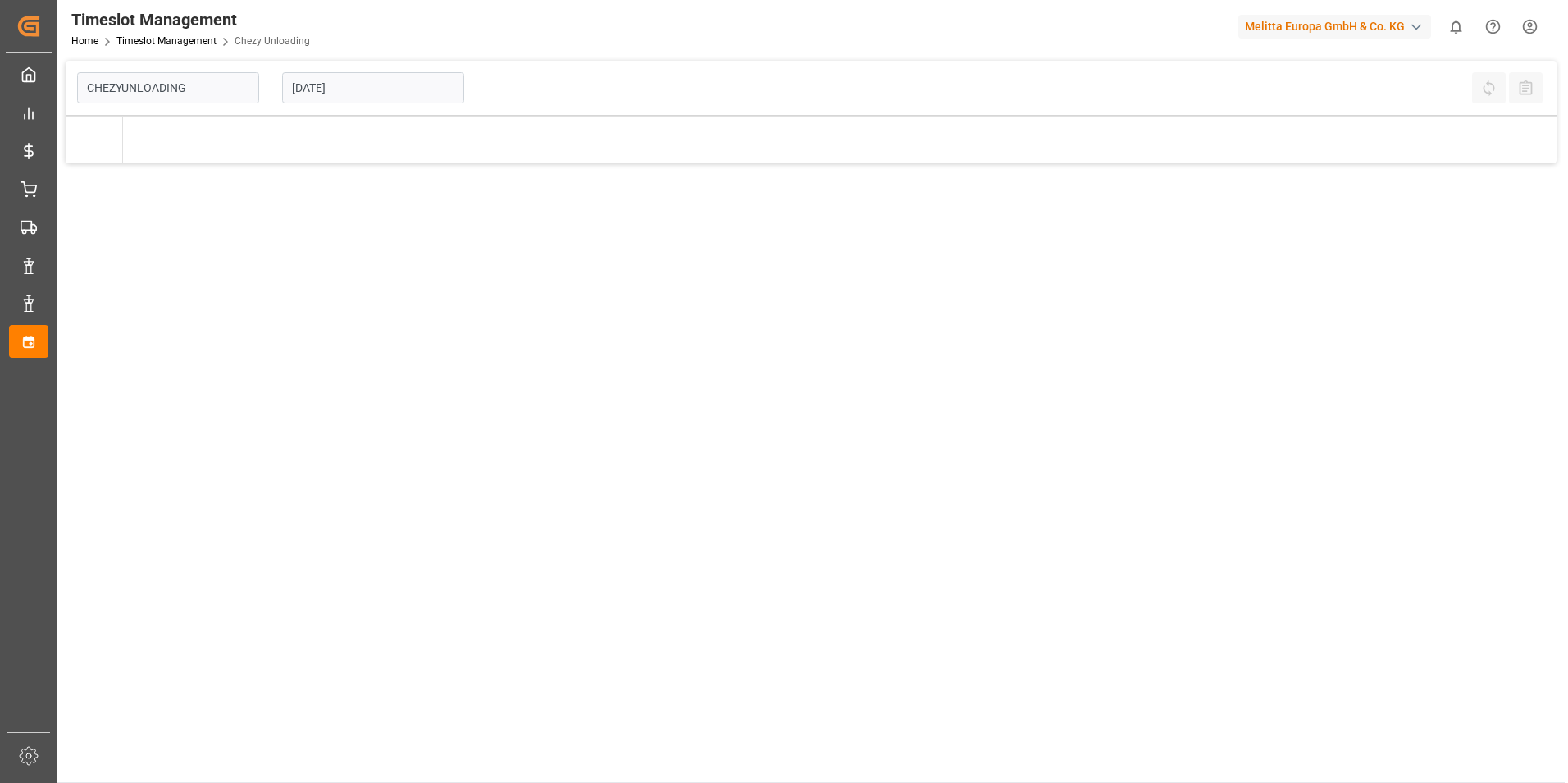
type input "Chezy Unloading"
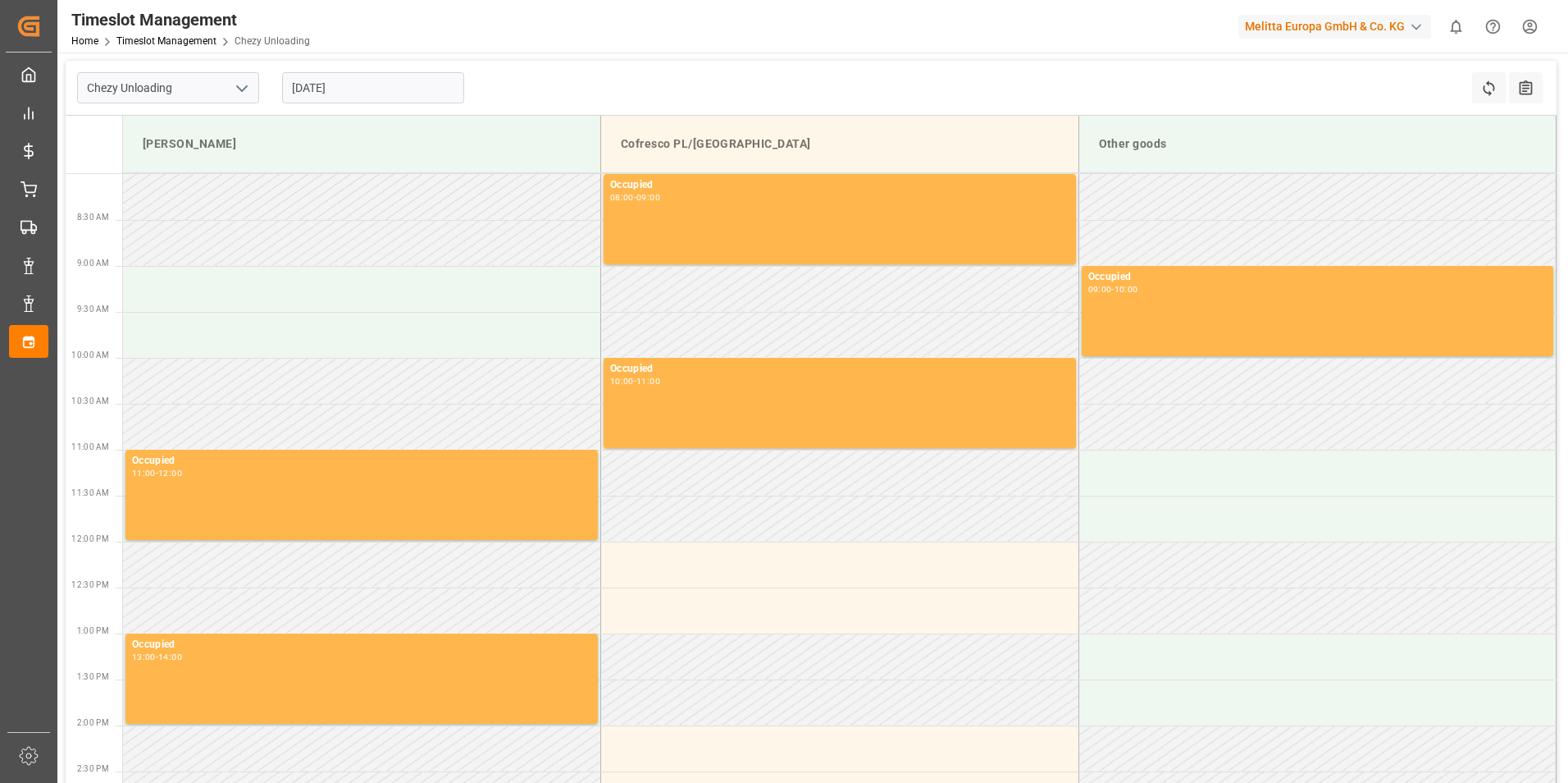
click at [378, 82] on input "[DATE]" at bounding box center [373, 87] width 182 height 31
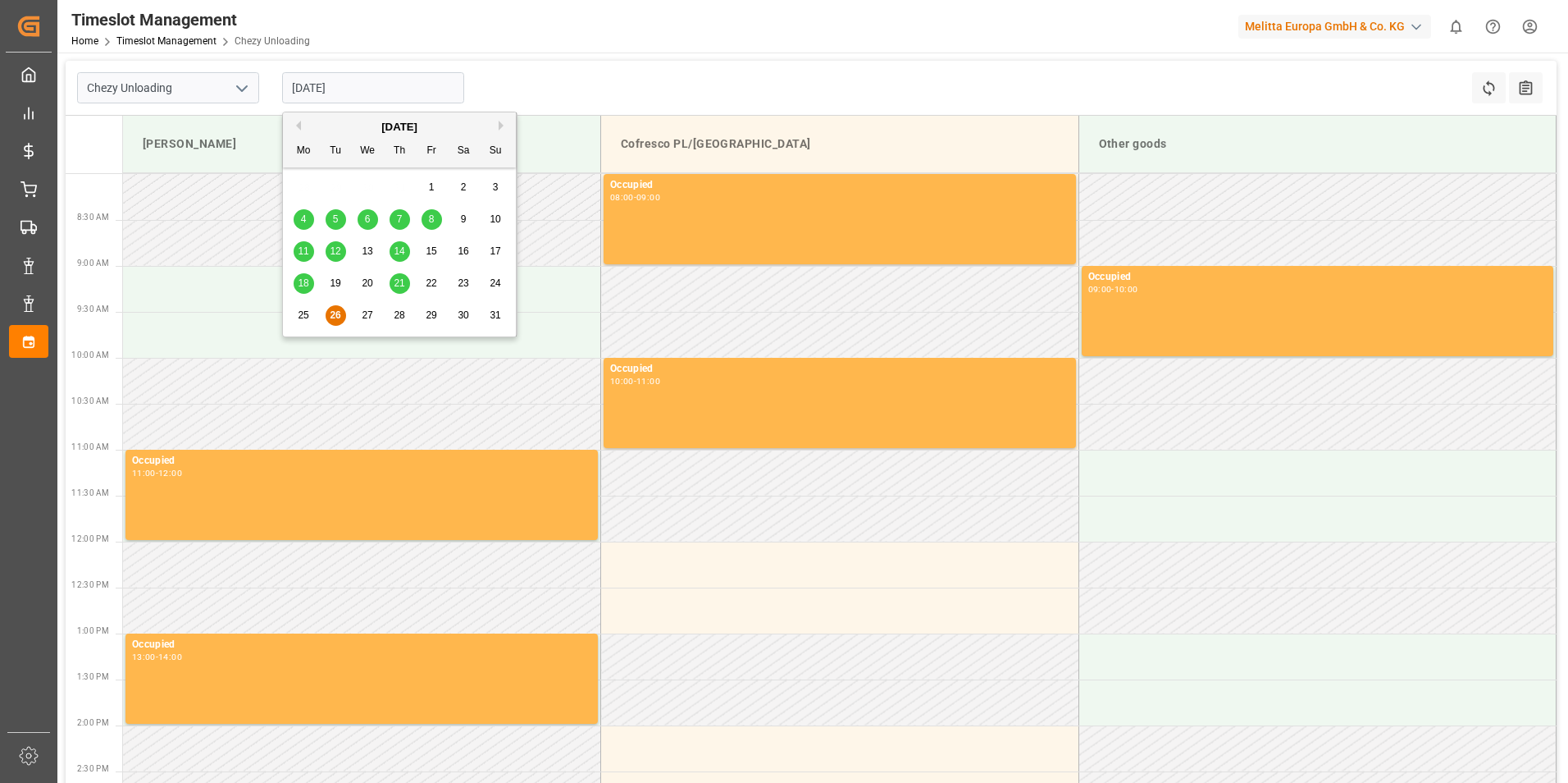
click at [394, 319] on span "28" at bounding box center [399, 315] width 10 height 11
type input "[DATE]"
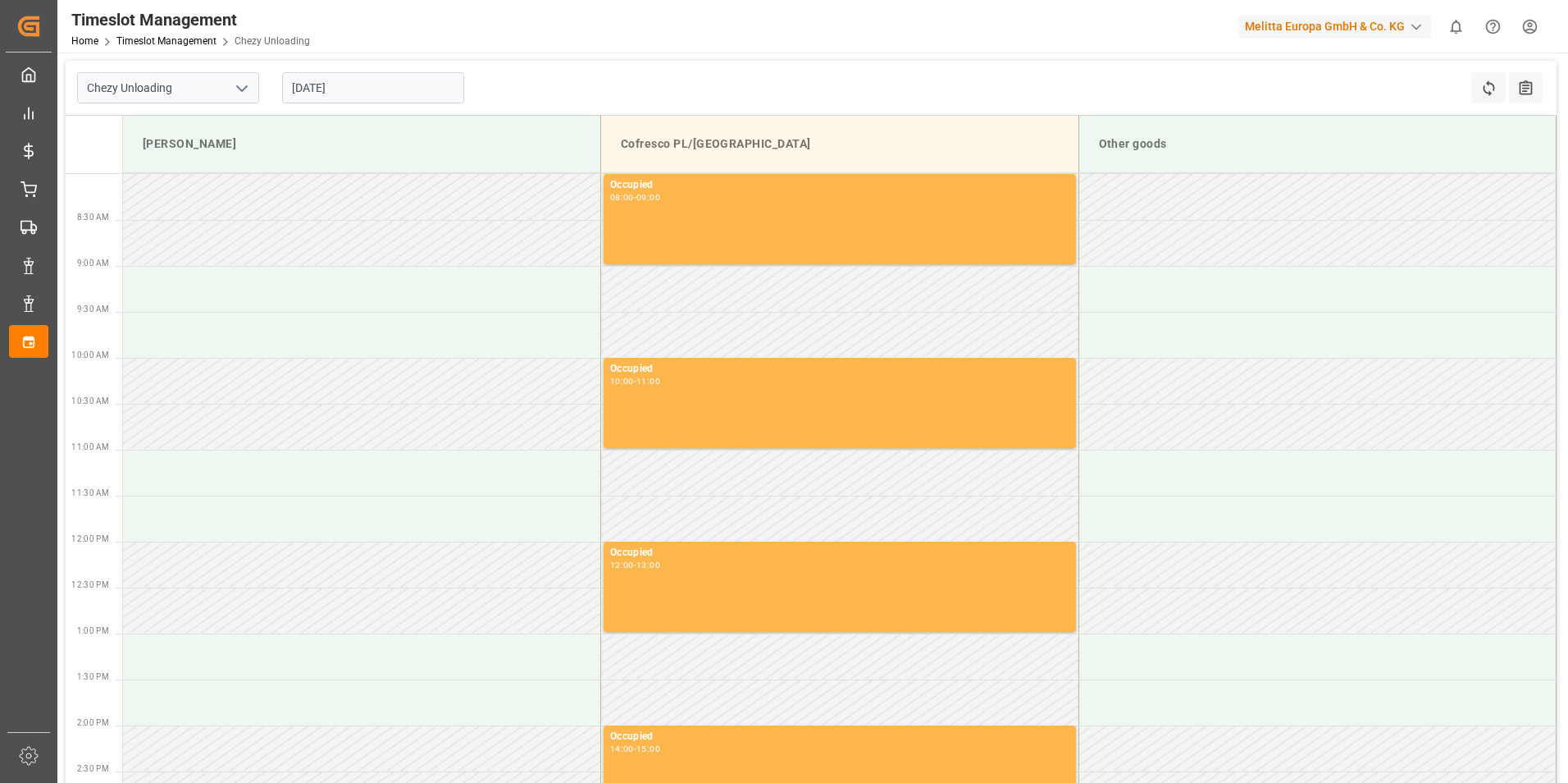
click at [244, 82] on icon "open menu" at bounding box center [242, 88] width 20 height 20
click at [200, 117] on div "Chezy Unloading" at bounding box center [168, 124] width 181 height 37
click at [315, 298] on td at bounding box center [361, 288] width 478 height 46
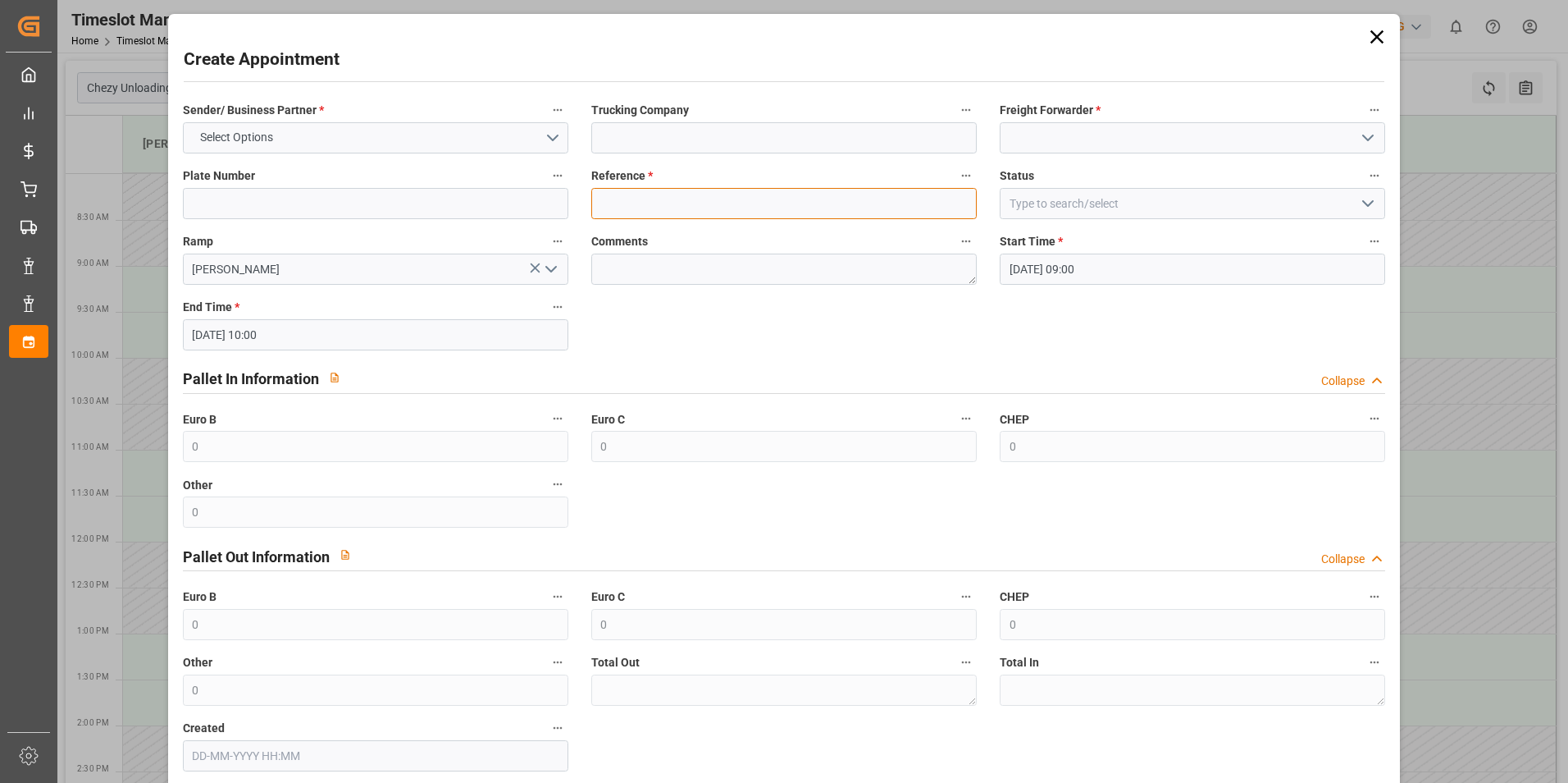
click at [758, 199] on input at bounding box center [784, 203] width 386 height 31
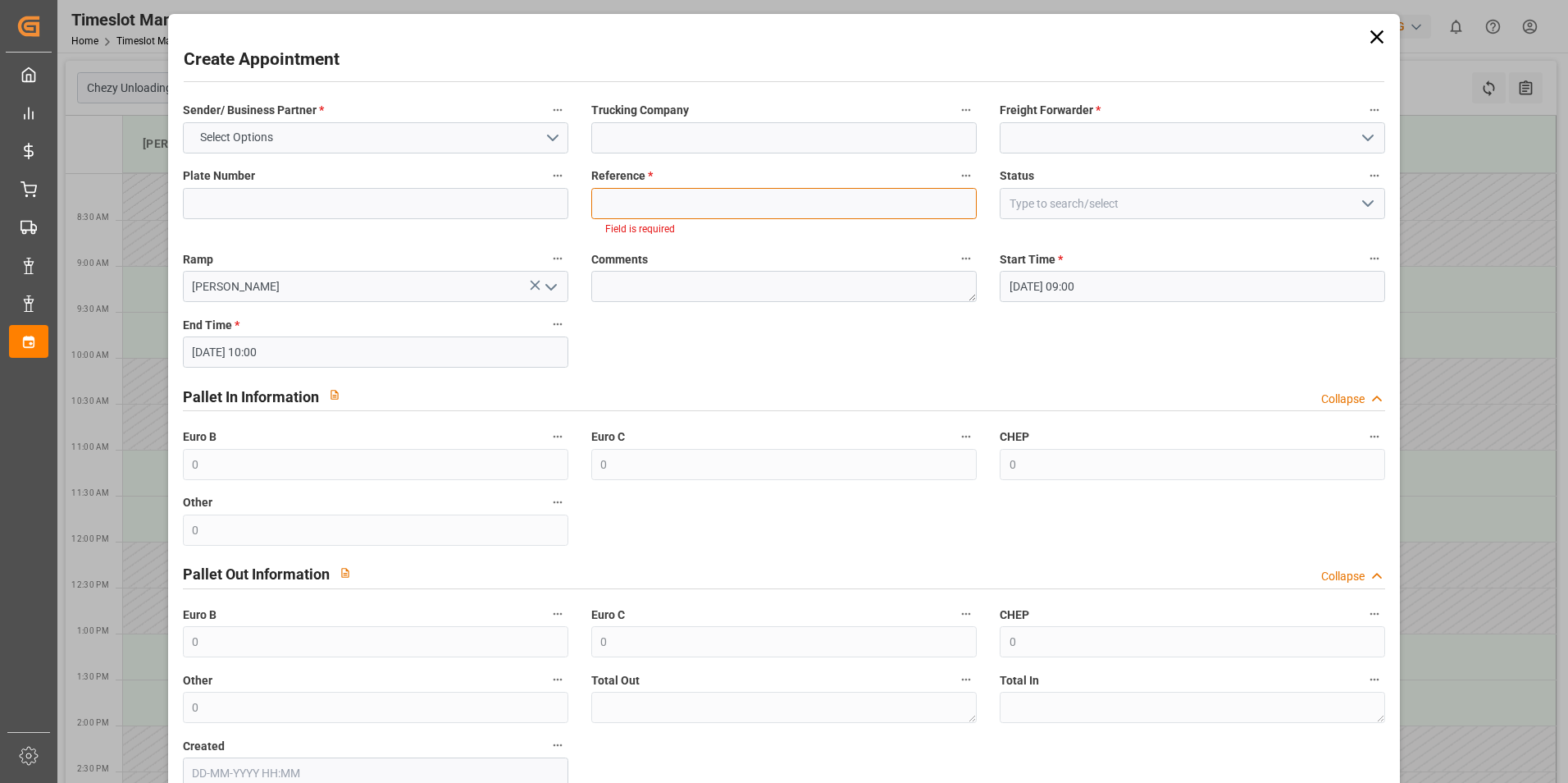
click at [744, 197] on input at bounding box center [784, 203] width 386 height 31
paste input "400052323"
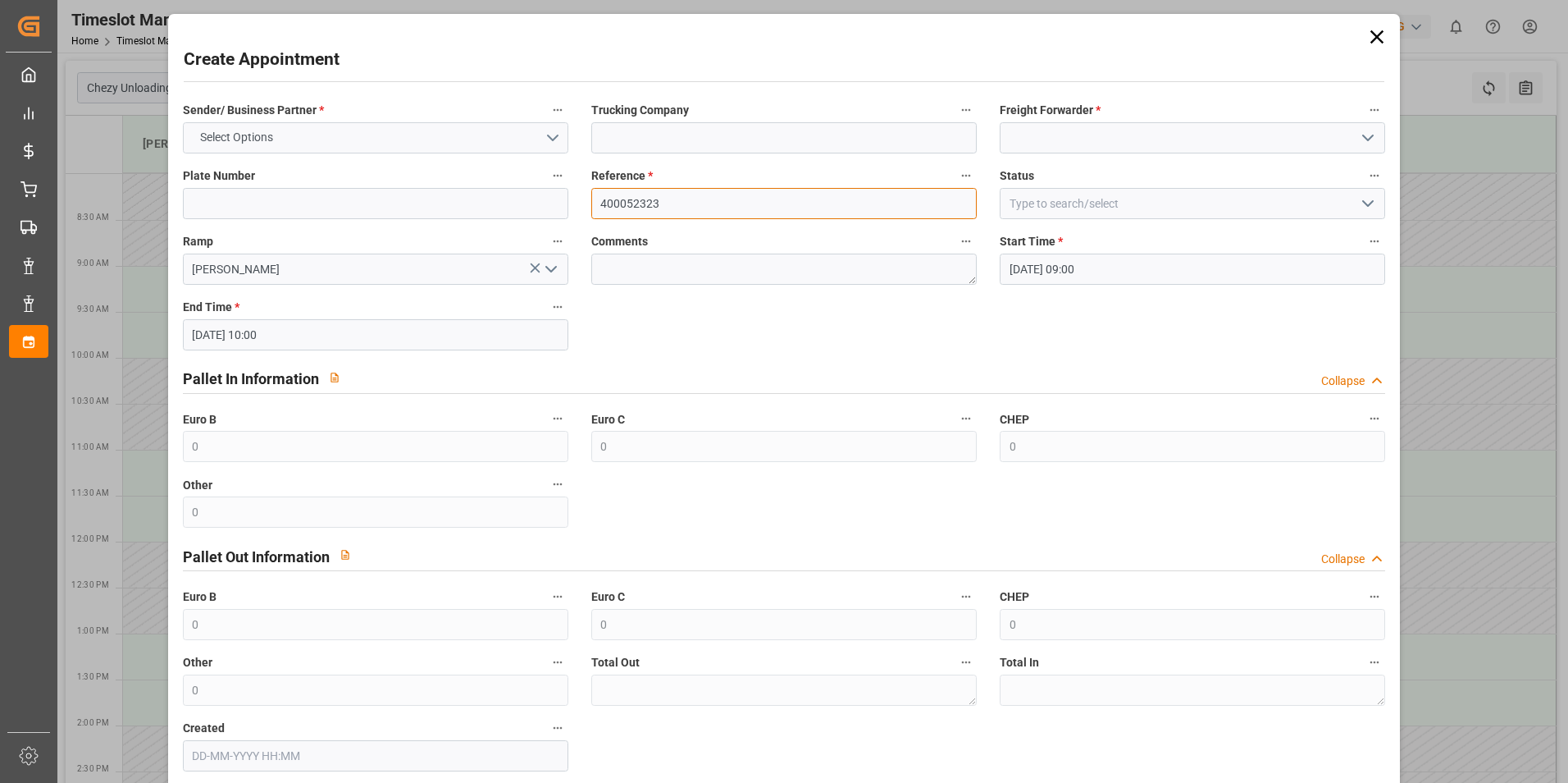
type input "400052323"
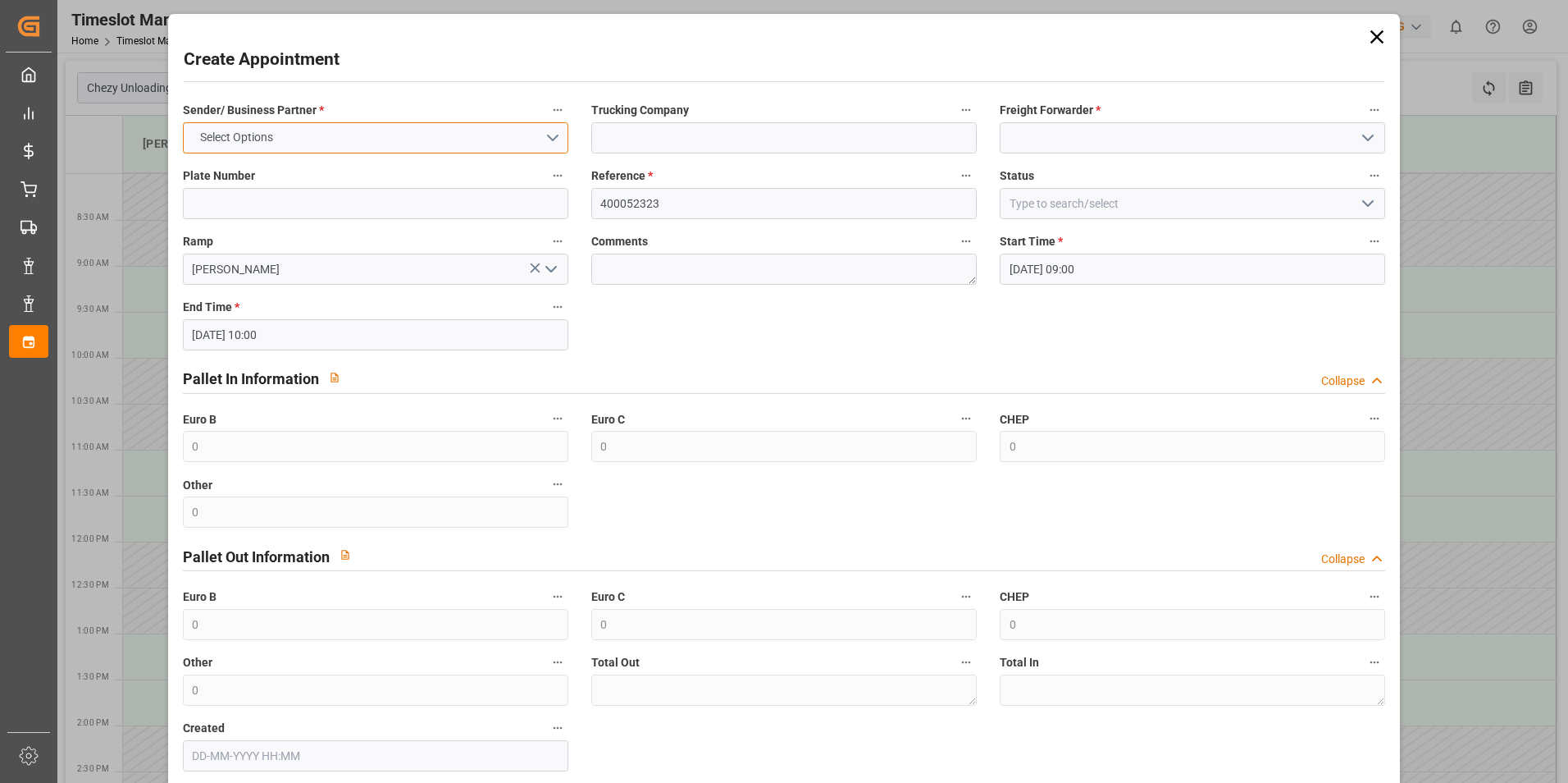
click at [458, 136] on button "Select Options" at bounding box center [375, 138] width 386 height 31
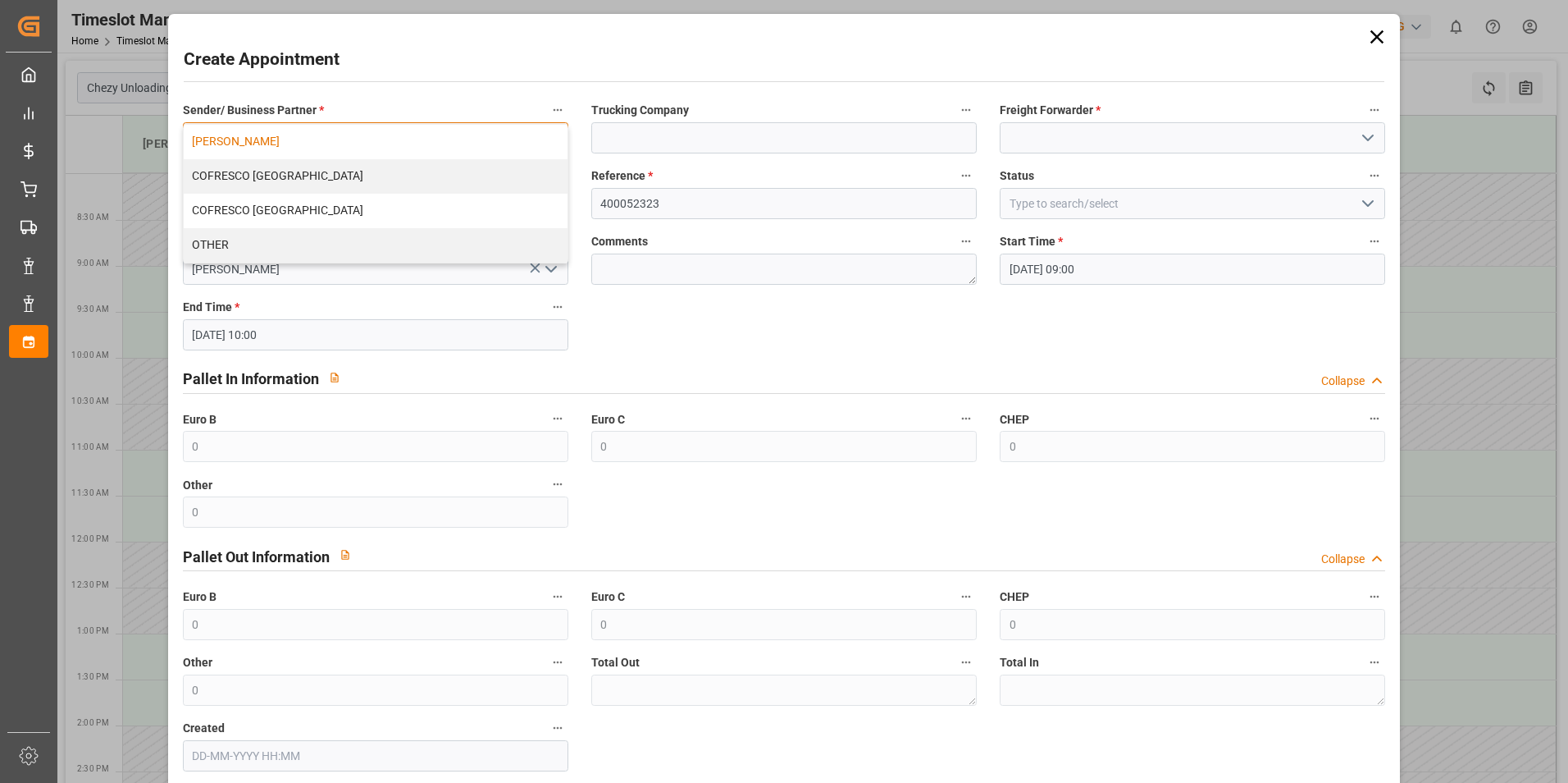
click at [315, 145] on div "[PERSON_NAME]" at bounding box center [375, 141] width 384 height 35
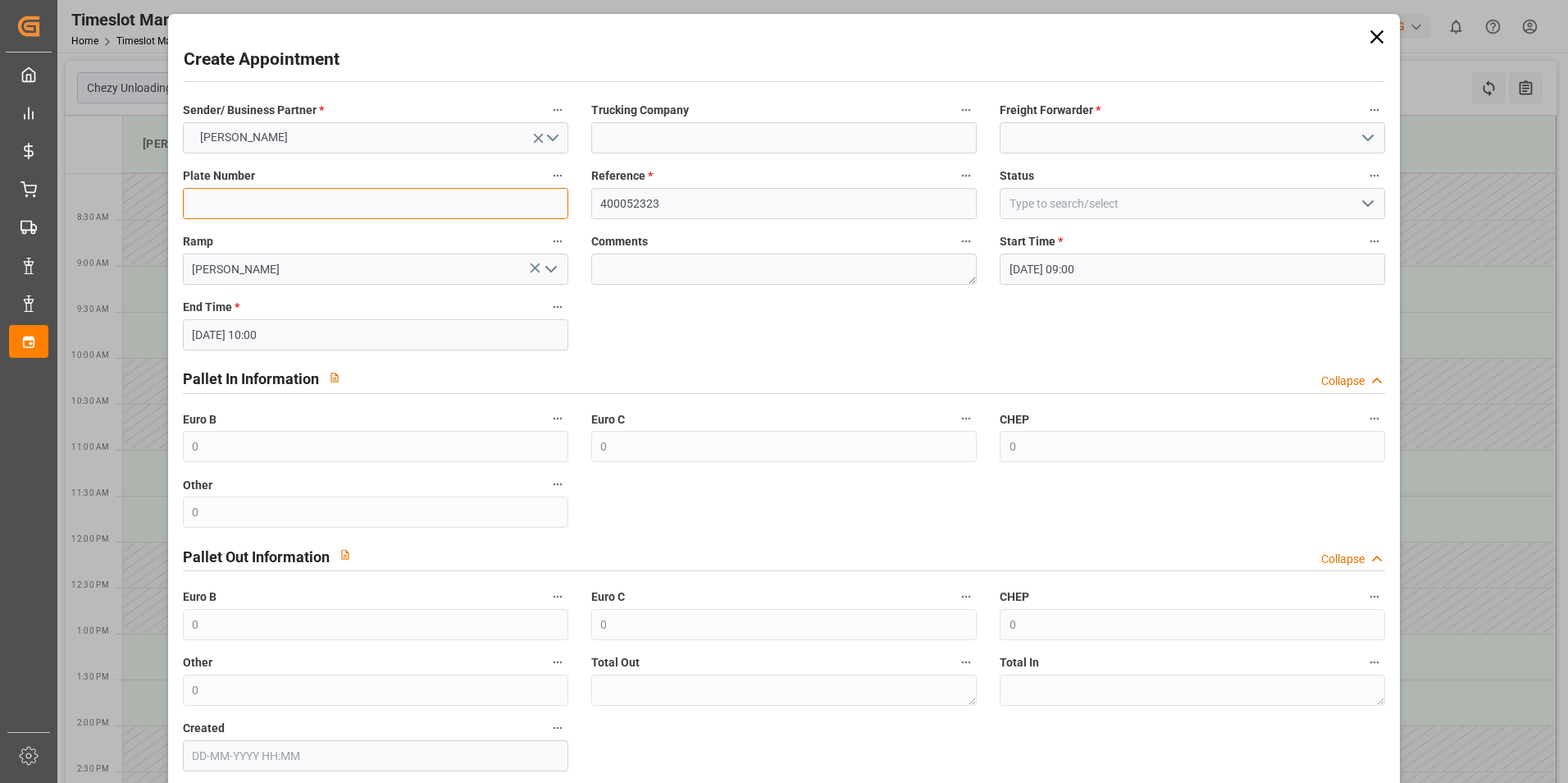
click at [407, 206] on input at bounding box center [375, 203] width 386 height 31
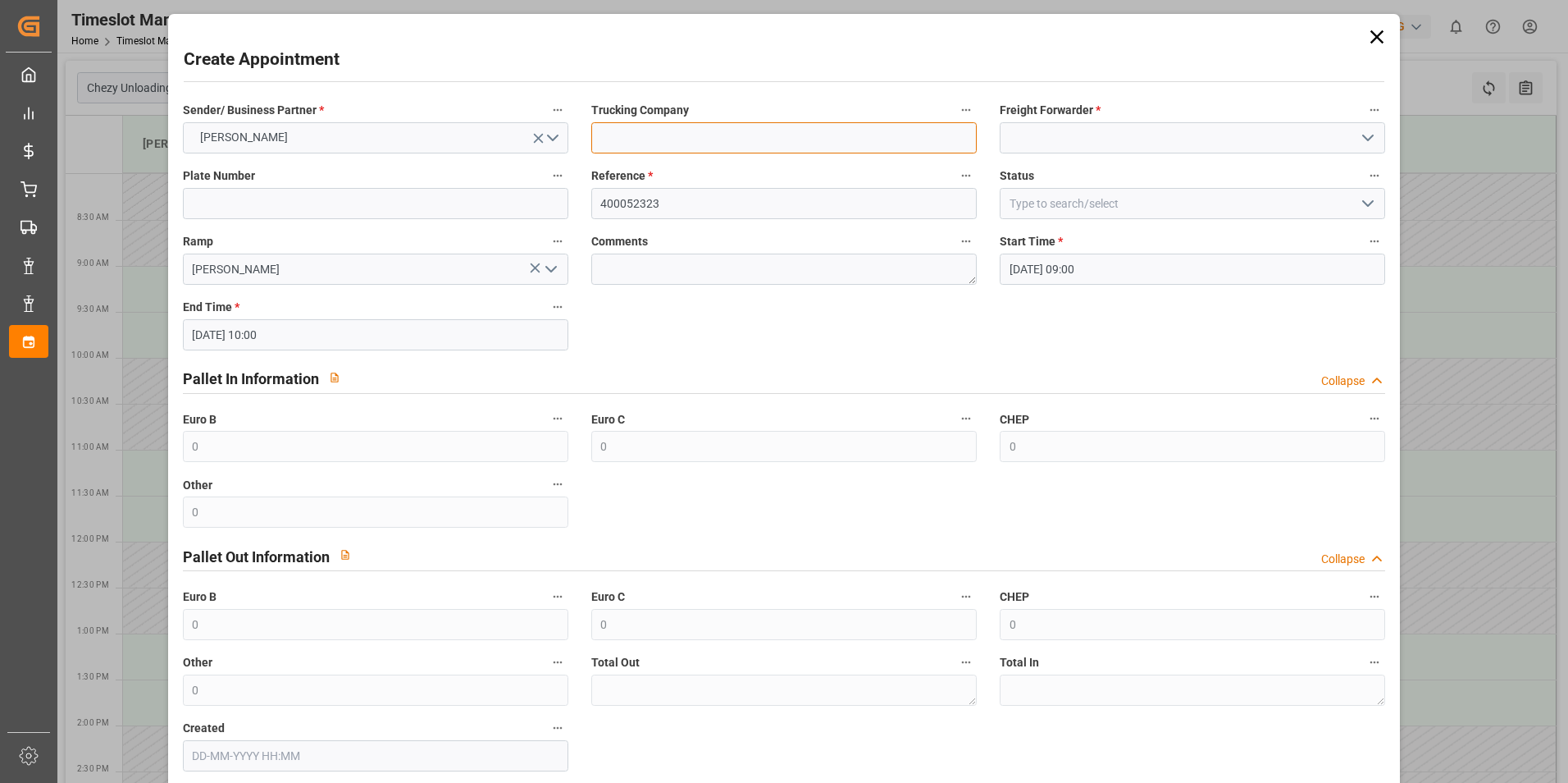
click at [704, 142] on input at bounding box center [784, 138] width 386 height 31
type input "skat"
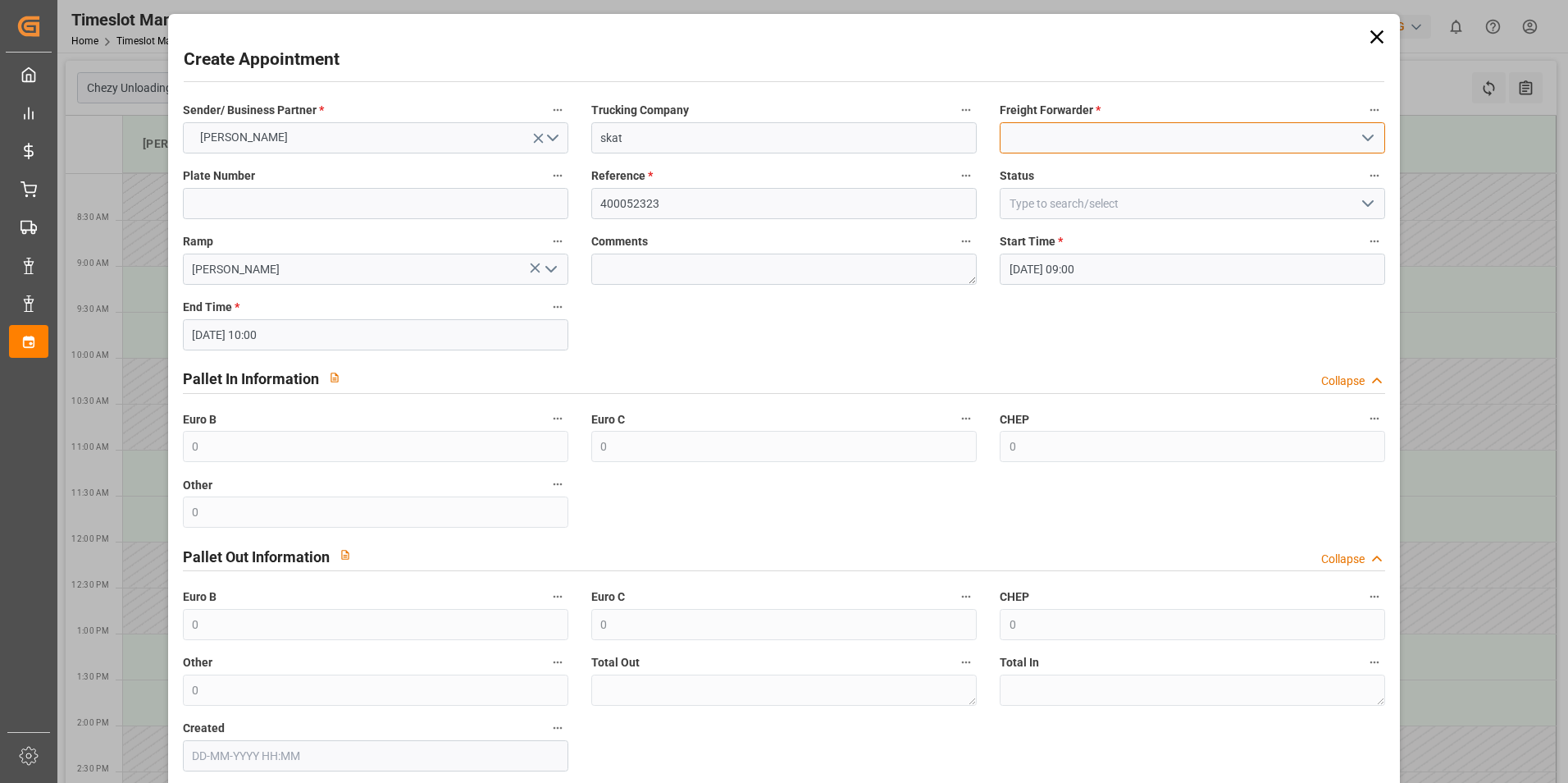
click at [1029, 140] on input at bounding box center [1193, 138] width 386 height 31
click at [1032, 175] on div "Skat" at bounding box center [1193, 173] width 384 height 37
type input "Skat"
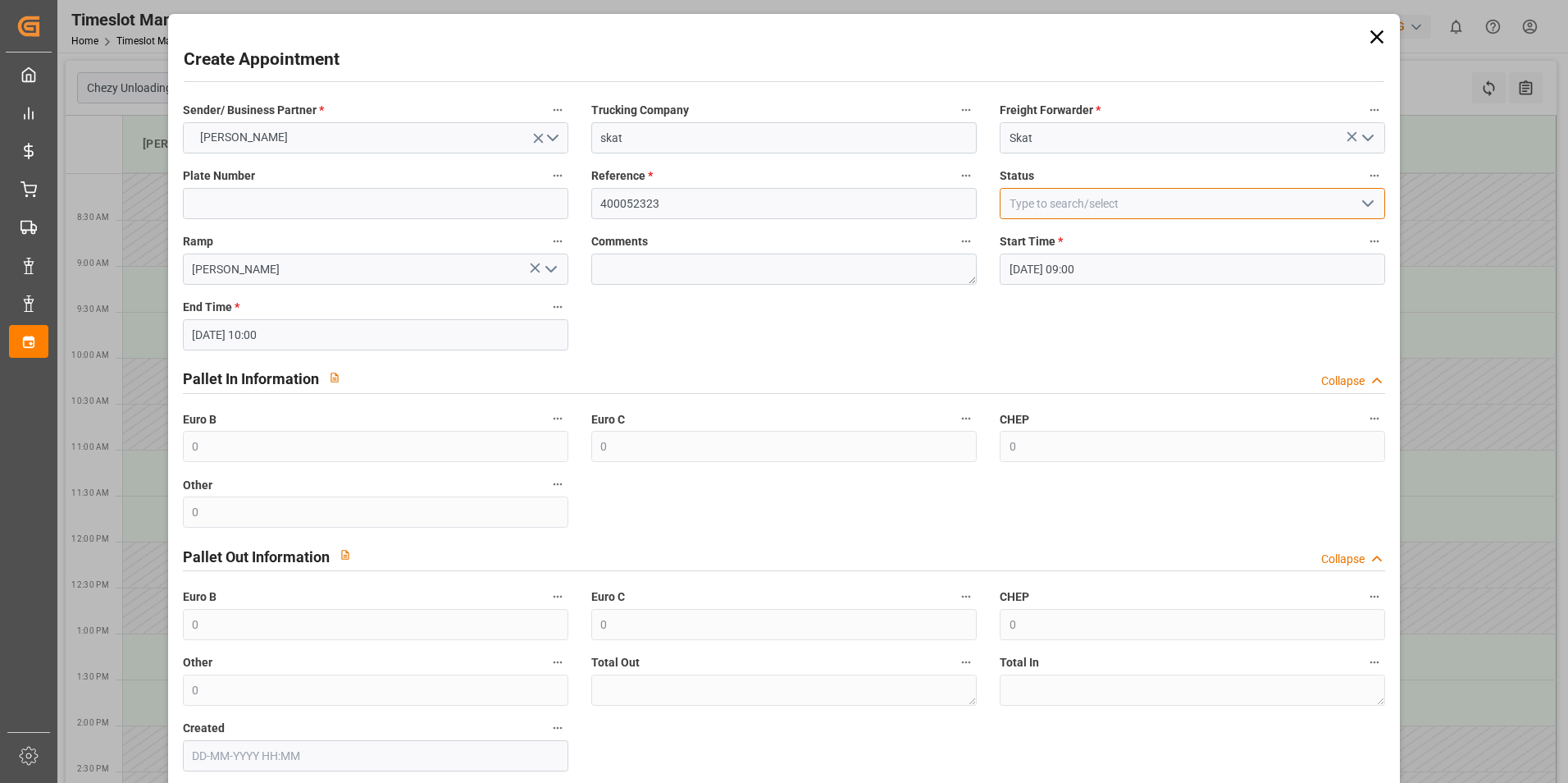
click at [1145, 207] on input at bounding box center [1193, 203] width 386 height 31
click at [1363, 206] on polyline "open menu" at bounding box center [1368, 203] width 10 height 5
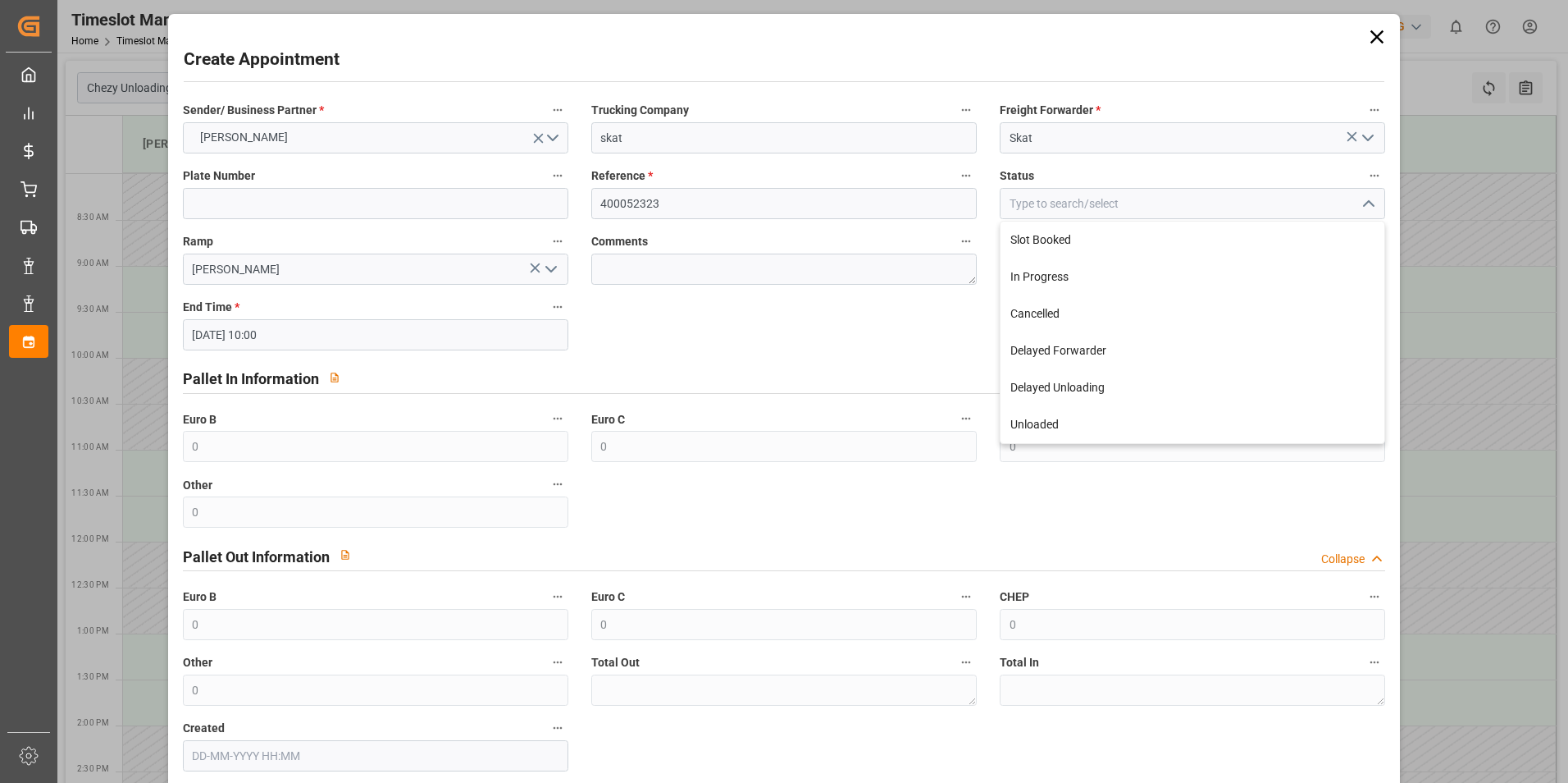
click at [1363, 206] on icon "close menu" at bounding box center [1368, 203] width 20 height 20
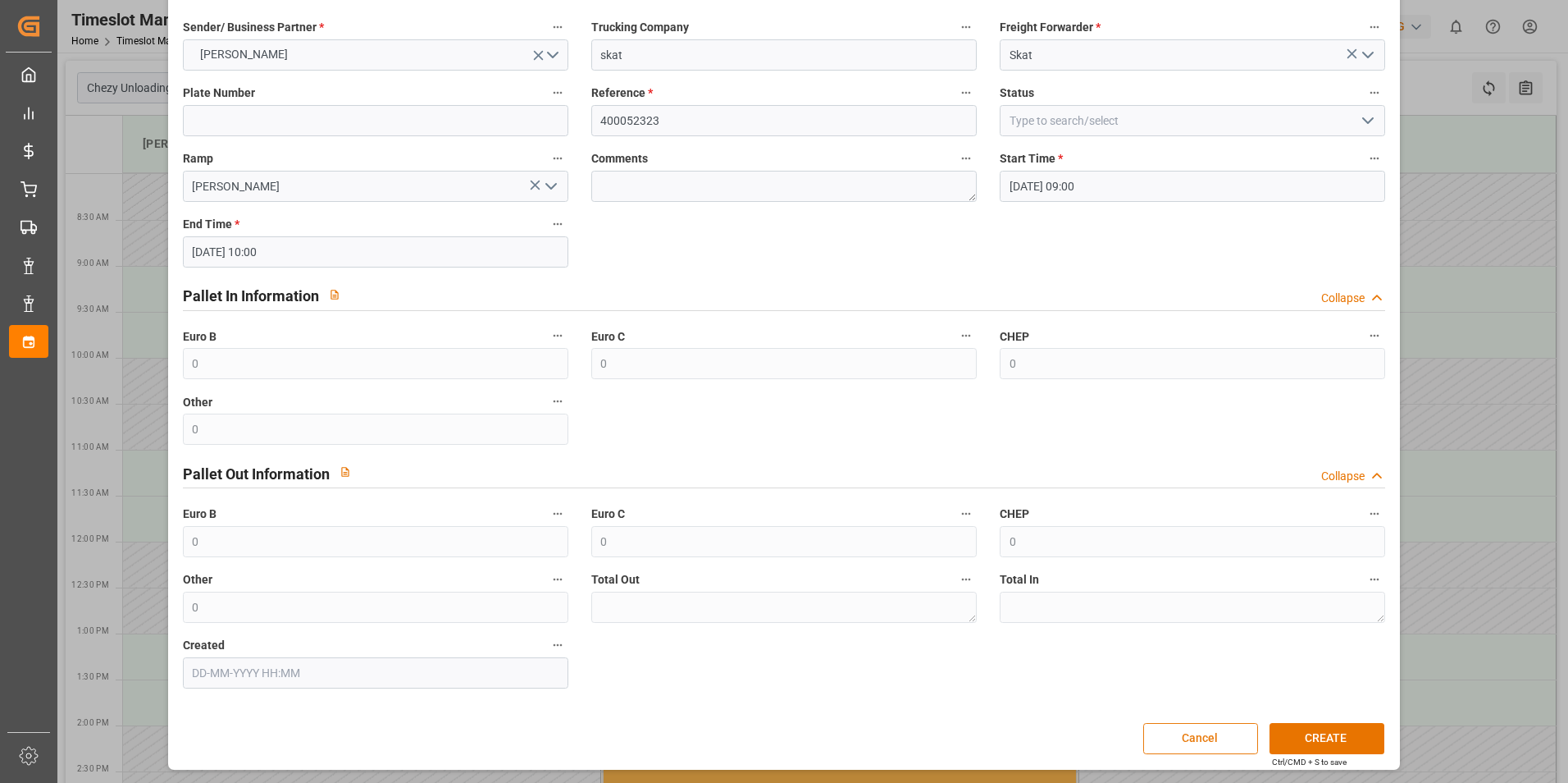
scroll to position [83, 0]
click at [1314, 738] on button "CREATE" at bounding box center [1326, 737] width 115 height 31
